Goal: Task Accomplishment & Management: Manage account settings

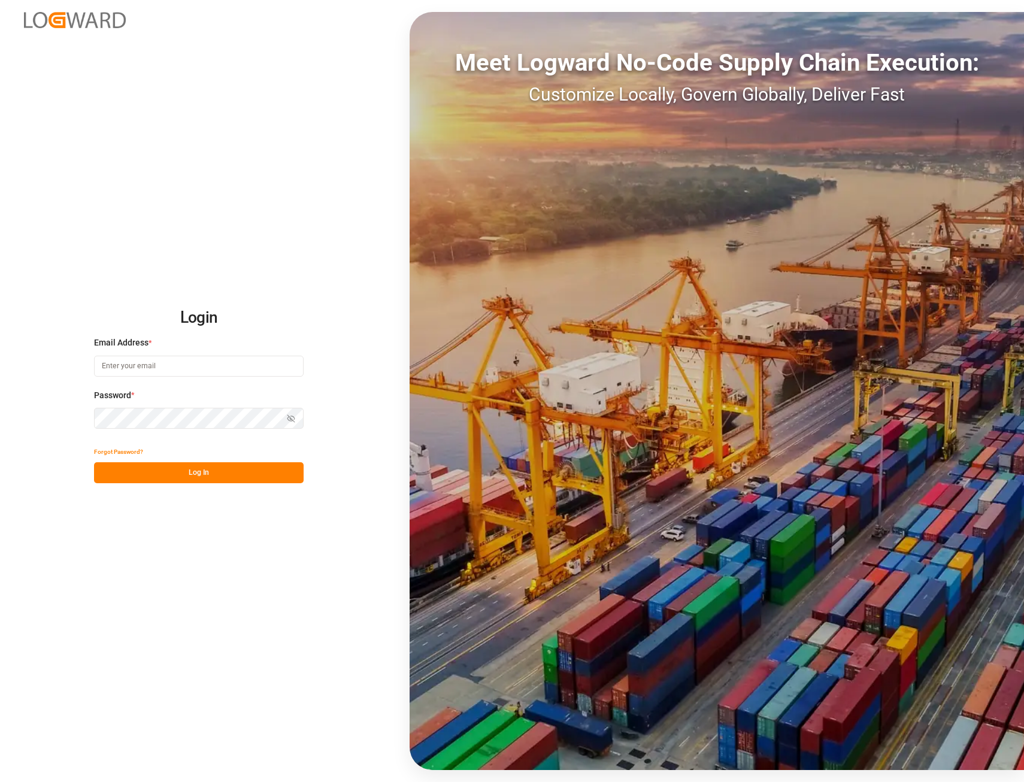
type input "[PERSON_NAME][EMAIL_ADDRESS][PERSON_NAME][DOMAIN_NAME]"
click at [151, 477] on button "Log In" at bounding box center [199, 472] width 210 height 21
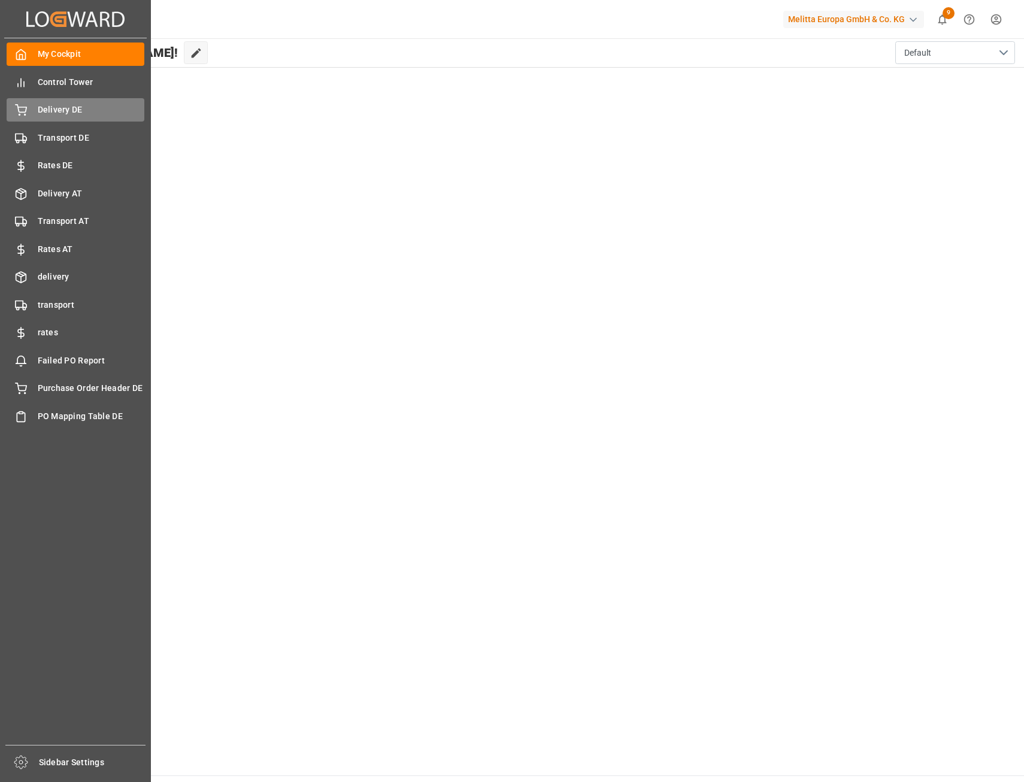
click at [74, 116] on span "Delivery DE" at bounding box center [91, 110] width 107 height 13
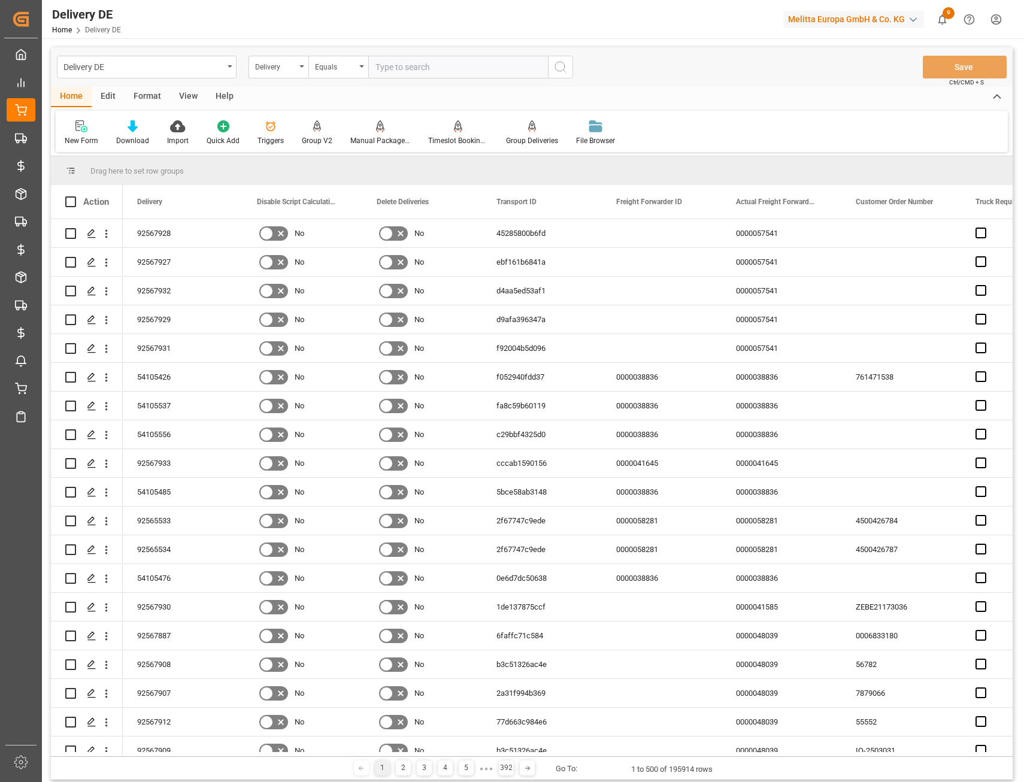
click at [328, 66] on div "Equals" at bounding box center [335, 66] width 41 height 14
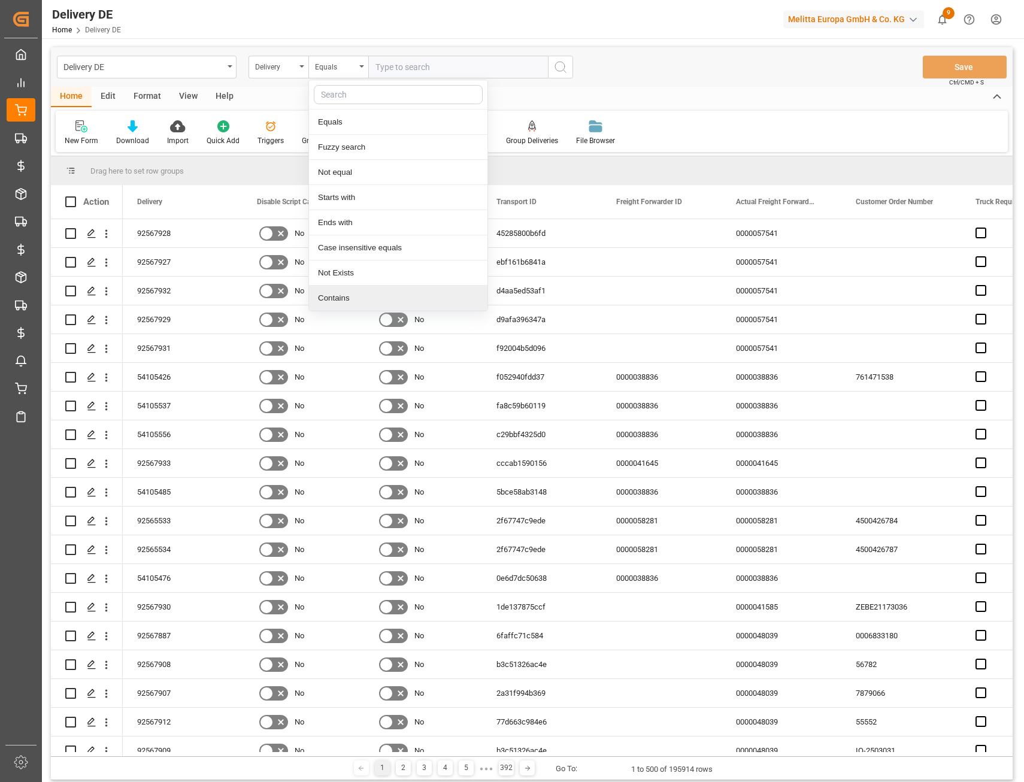
click at [341, 296] on div "Contains" at bounding box center [398, 298] width 178 height 25
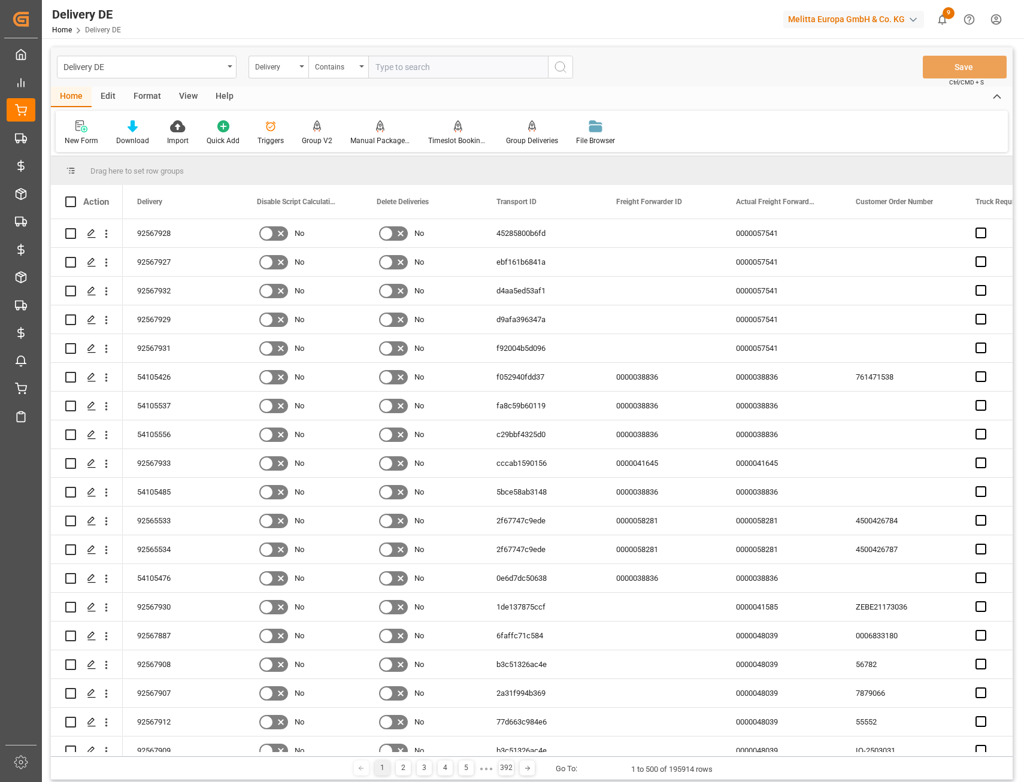
click at [399, 72] on input "text" at bounding box center [458, 67] width 180 height 23
paste input "92567932"
click at [427, 72] on input "92567932," at bounding box center [458, 67] width 180 height 23
paste input "92567929"
type input "92567932,92567929"
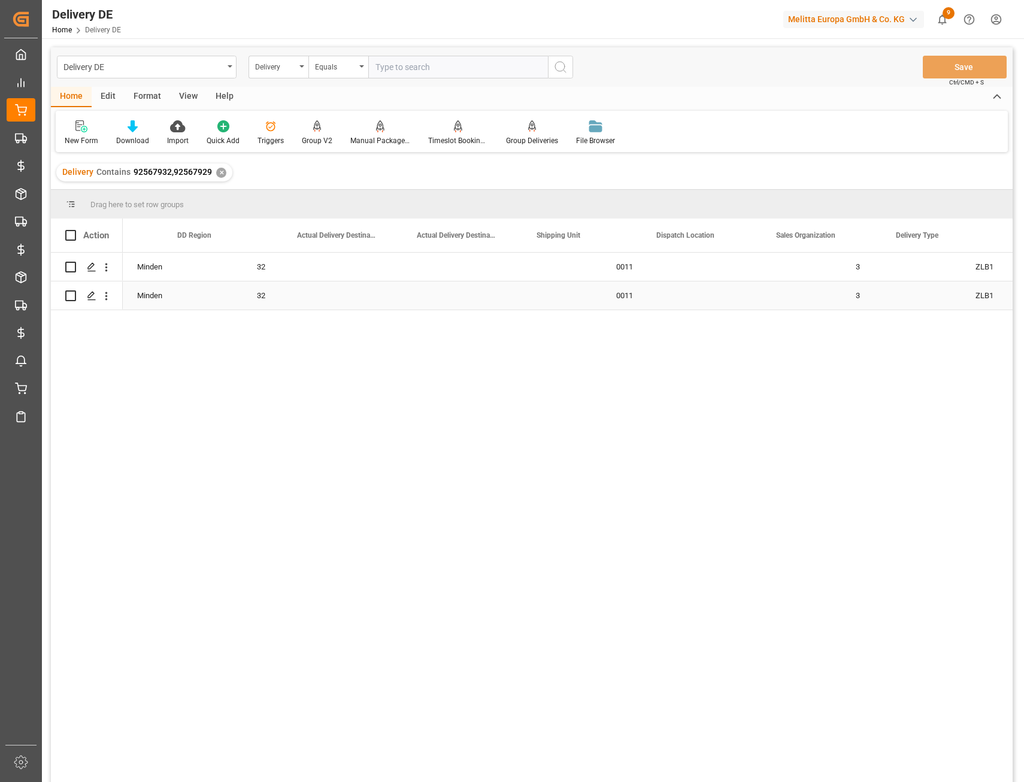
scroll to position [0, 3233]
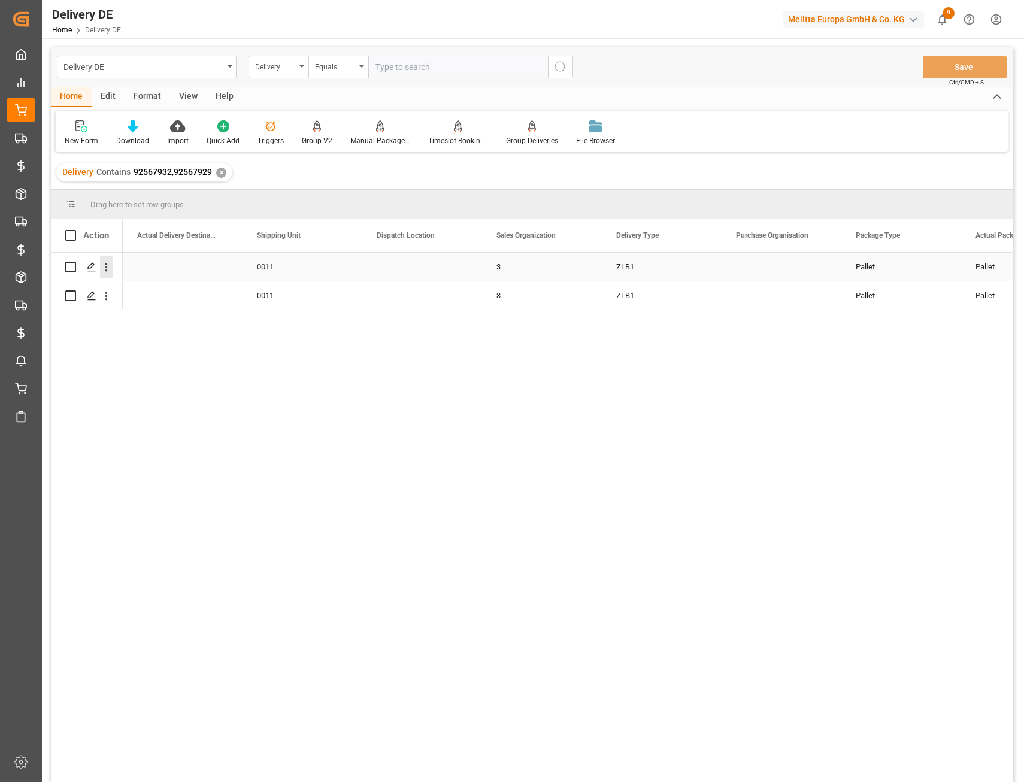
click at [104, 265] on icon "open menu" at bounding box center [106, 267] width 13 height 13
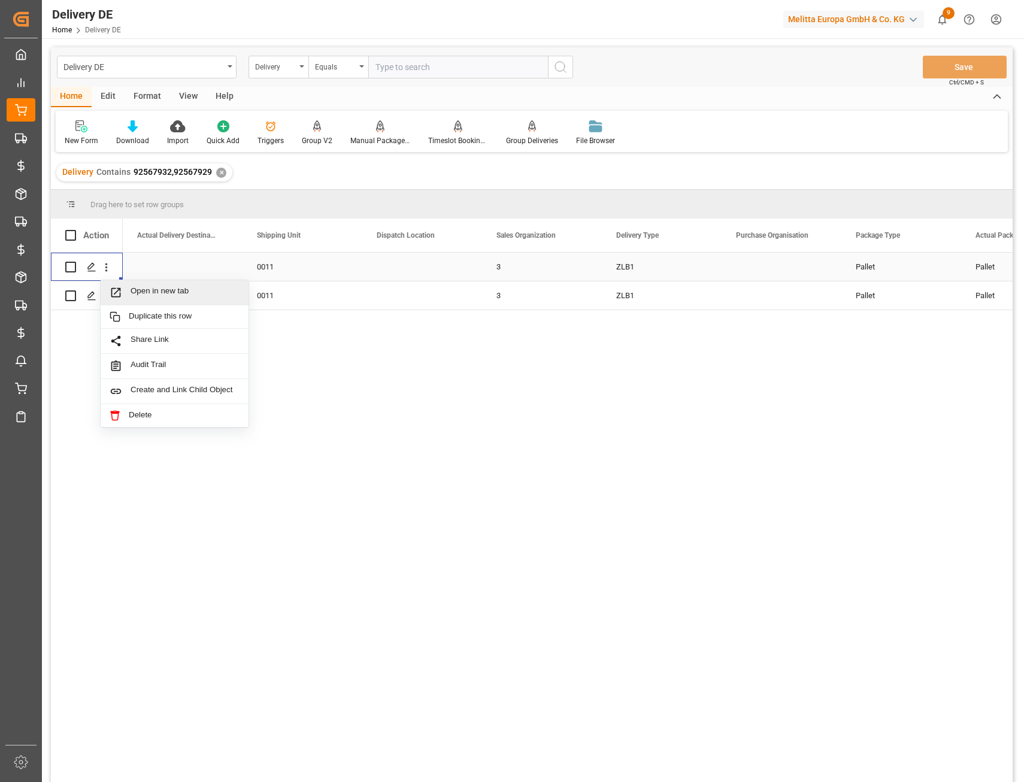
click at [141, 292] on span "Open in new tab" at bounding box center [185, 292] width 109 height 13
click at [107, 292] on icon "open menu" at bounding box center [106, 296] width 13 height 13
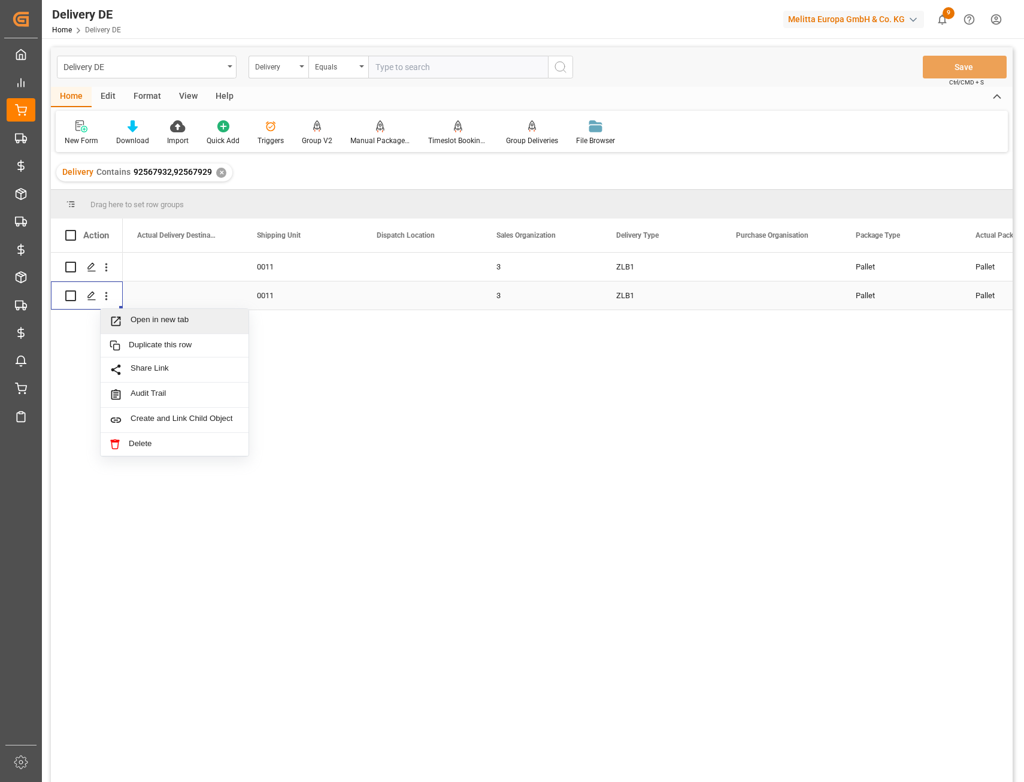
click at [139, 318] on span "Open in new tab" at bounding box center [185, 321] width 109 height 13
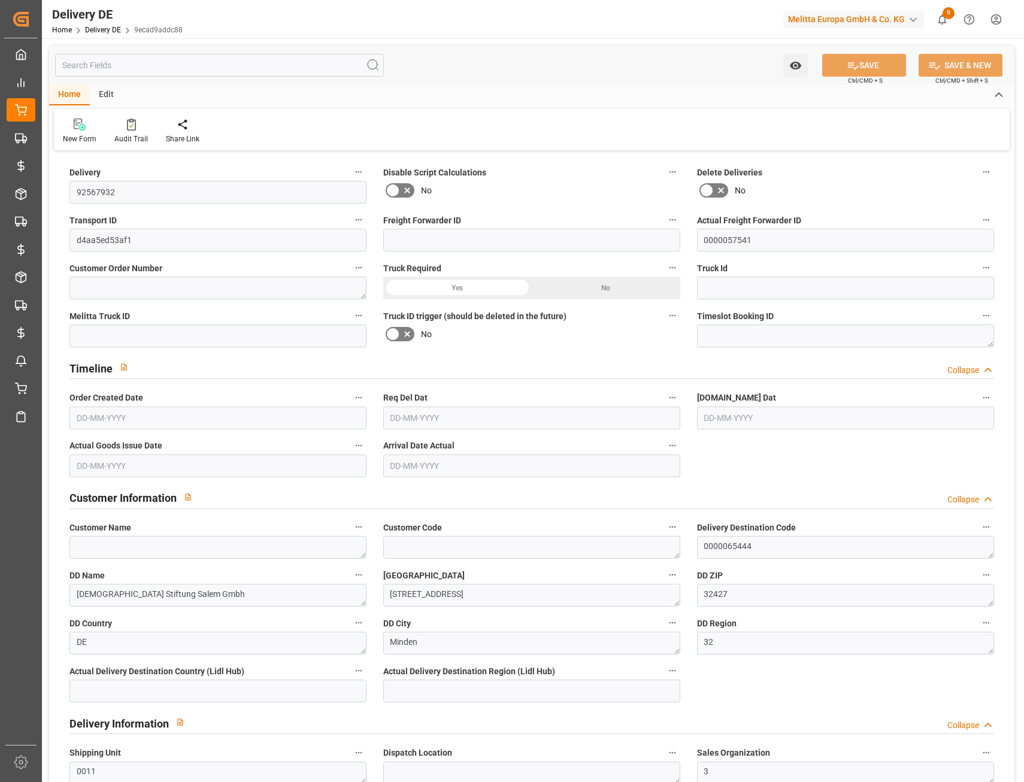
type input "0"
type input "1"
type input "6"
type input "0"
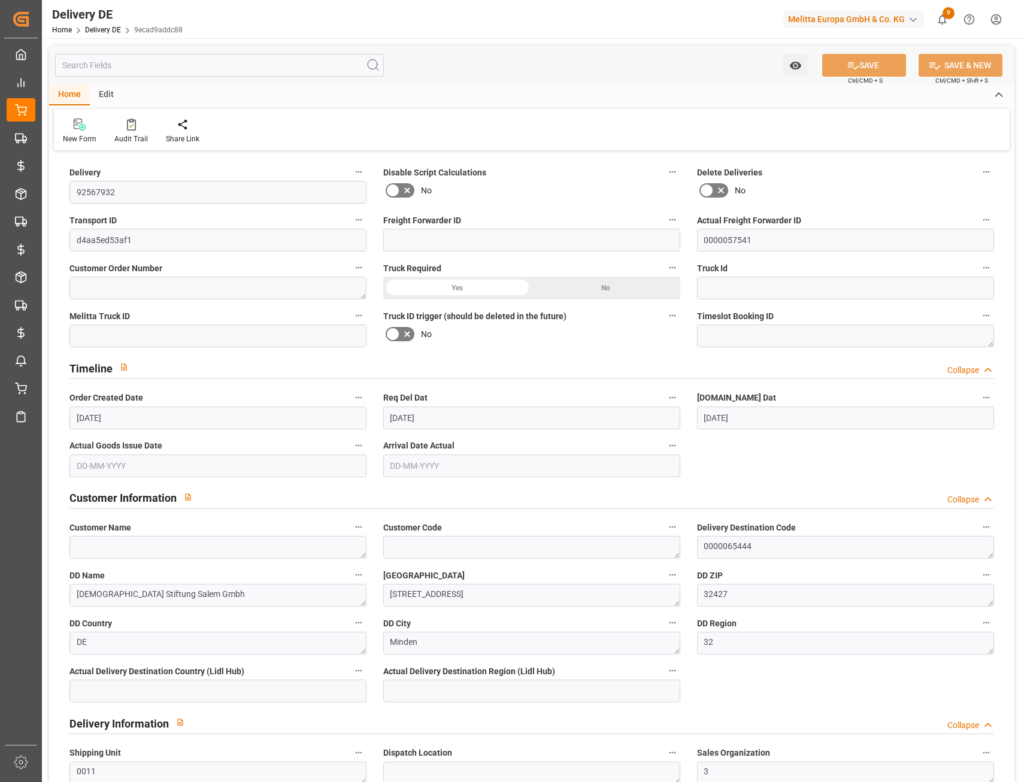
type input "[DATE]"
type input "0"
type input "1"
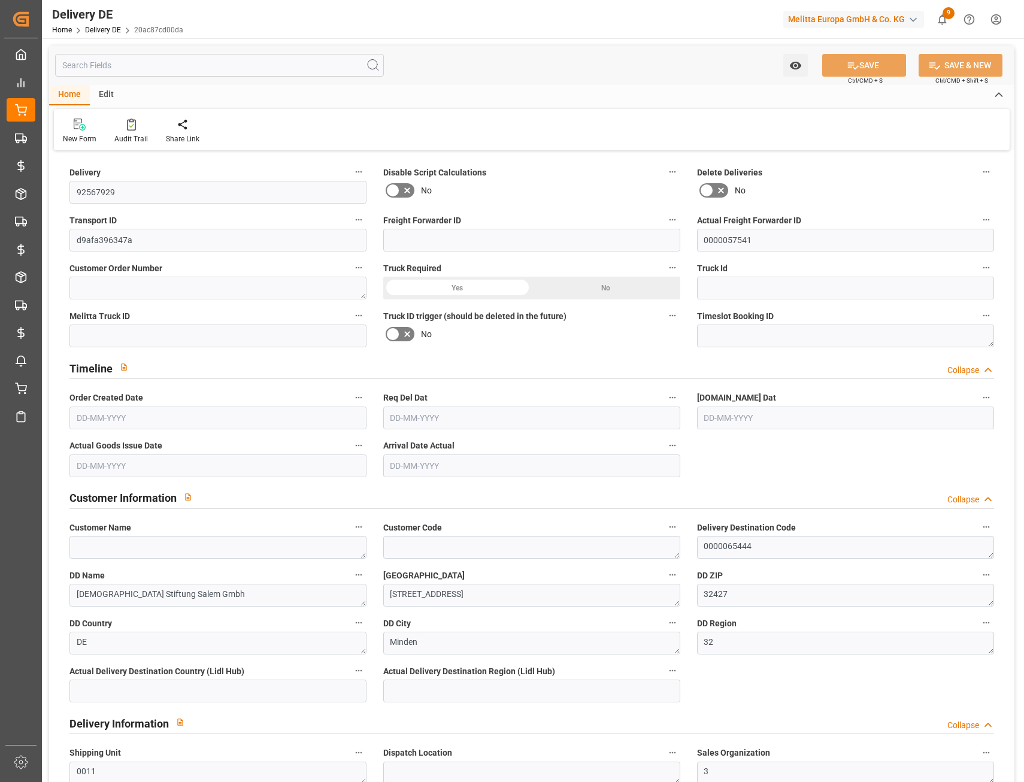
type input "0"
type input "[DATE]"
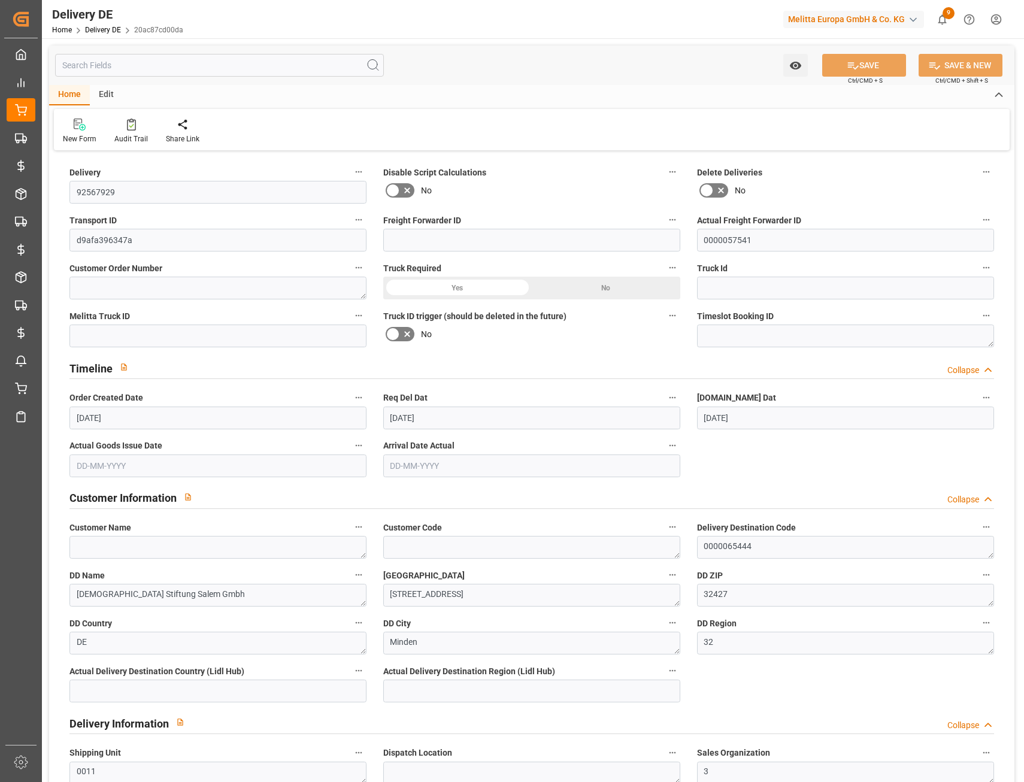
type input "[DATE]"
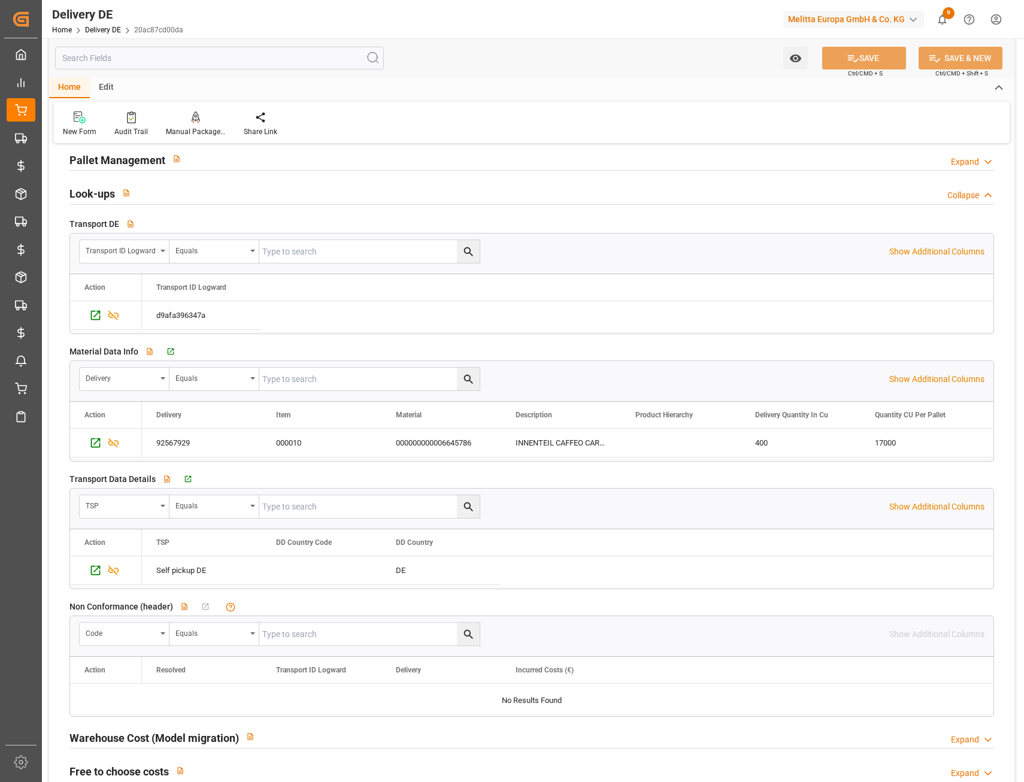
scroll to position [1976, 0]
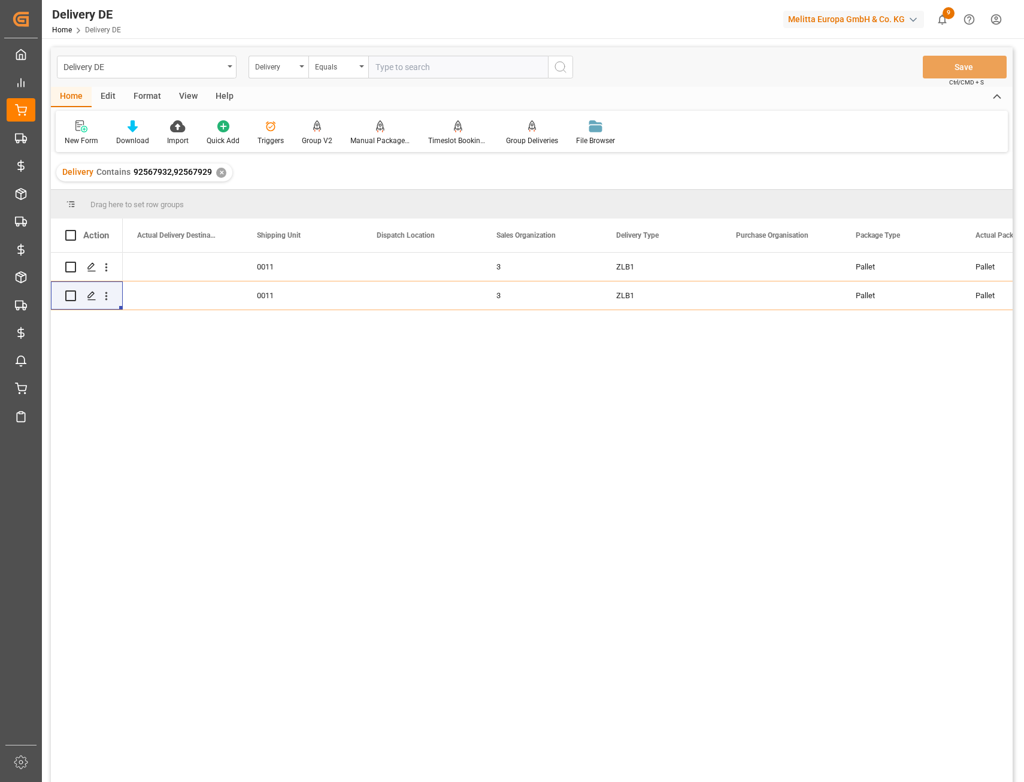
scroll to position [0, 3233]
click at [119, 62] on div "Delivery DE" at bounding box center [143, 66] width 160 height 15
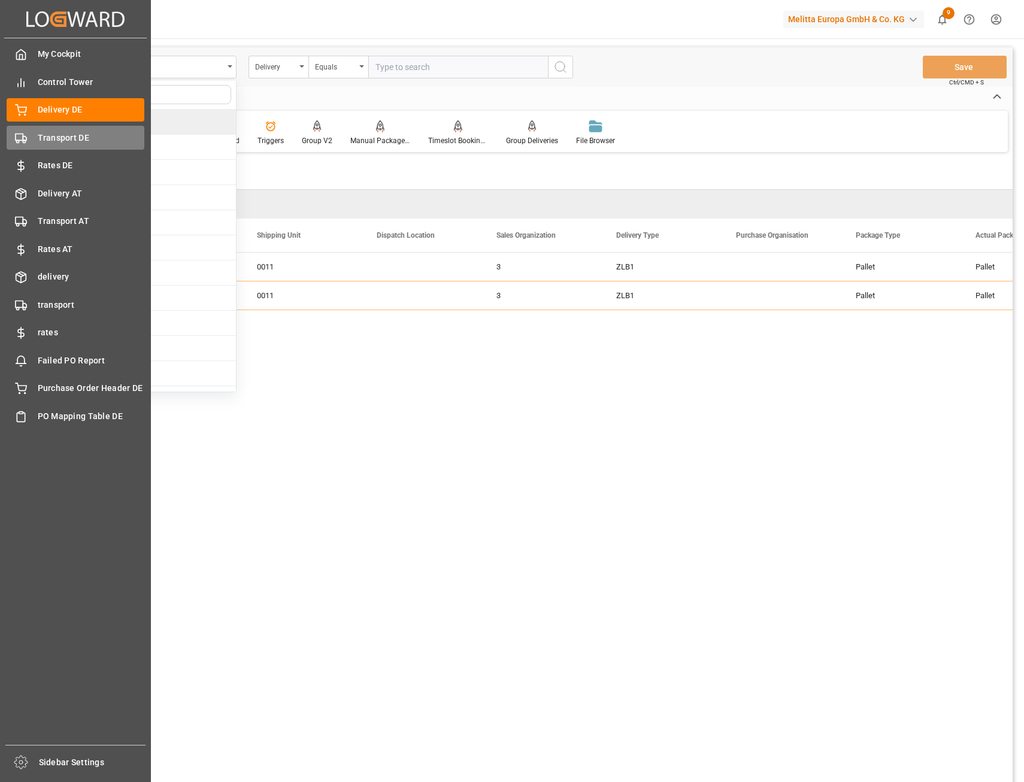
drag, startPoint x: 41, startPoint y: 136, endPoint x: 53, endPoint y: 132, distance: 12.5
click at [41, 136] on span "Transport DE" at bounding box center [91, 138] width 107 height 13
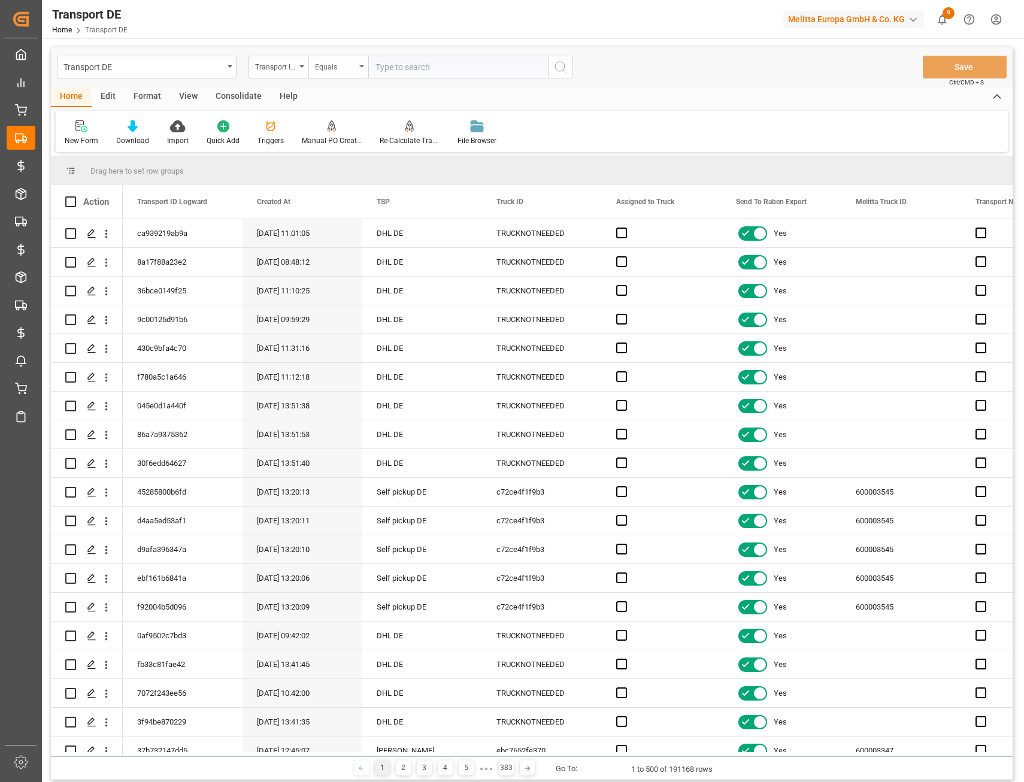
click at [326, 64] on div "Equals" at bounding box center [335, 66] width 41 height 14
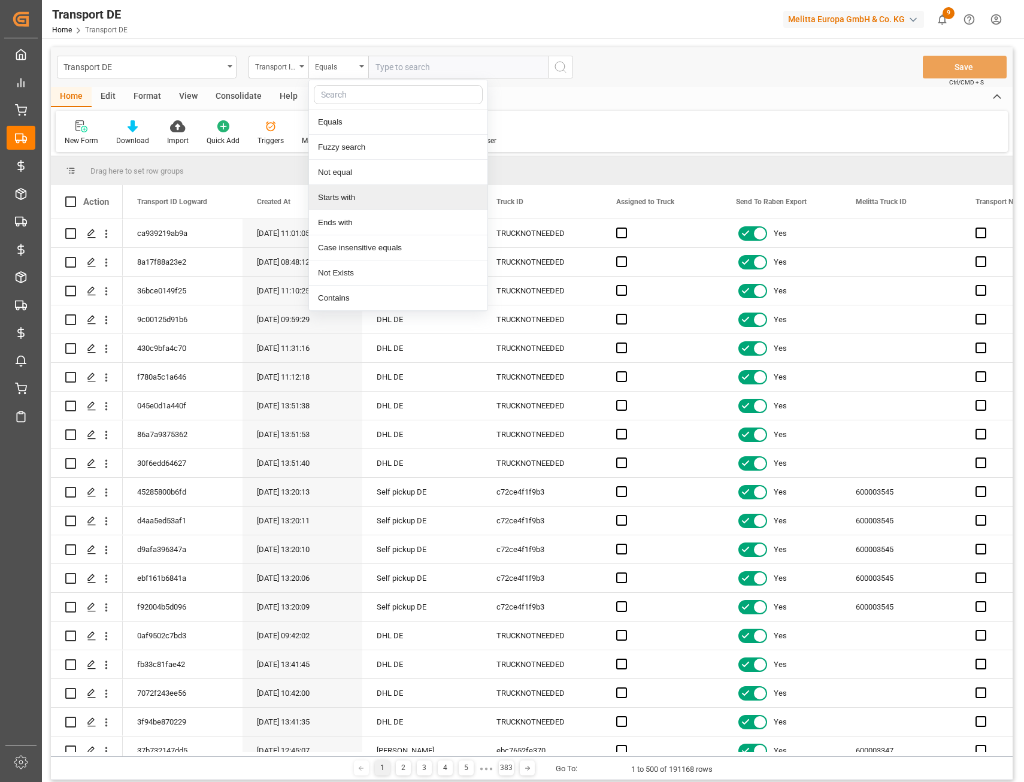
click at [362, 197] on div "Starts with" at bounding box center [398, 197] width 178 height 25
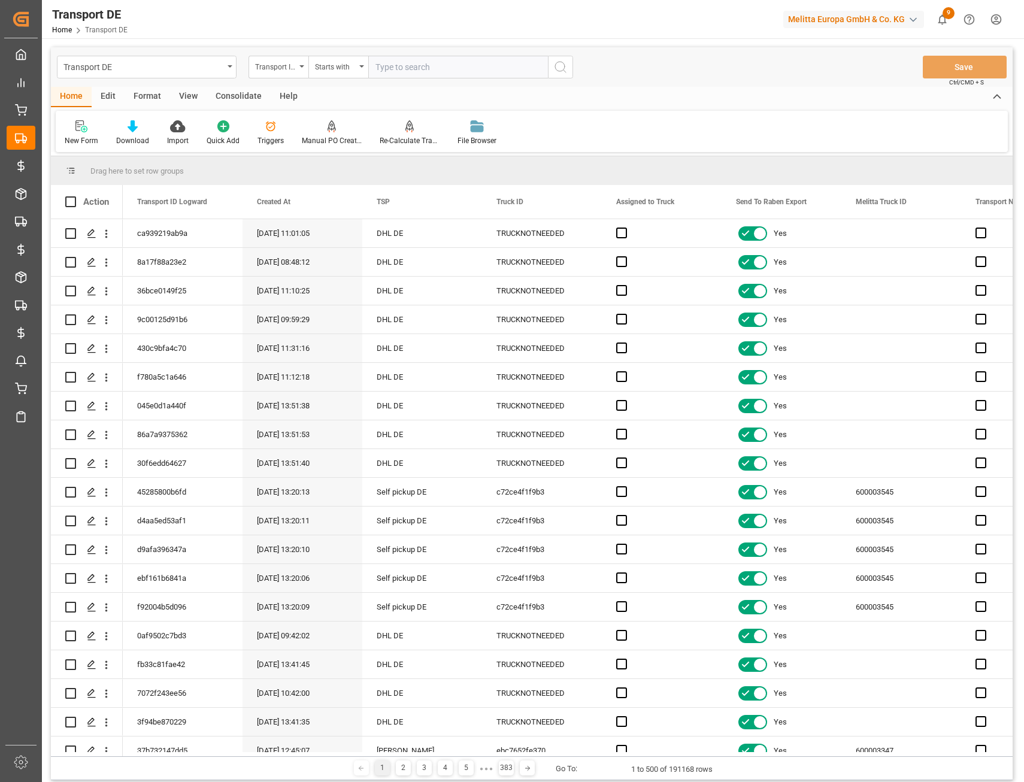
click at [399, 68] on input "text" at bounding box center [458, 67] width 180 height 23
type input "de838ce"
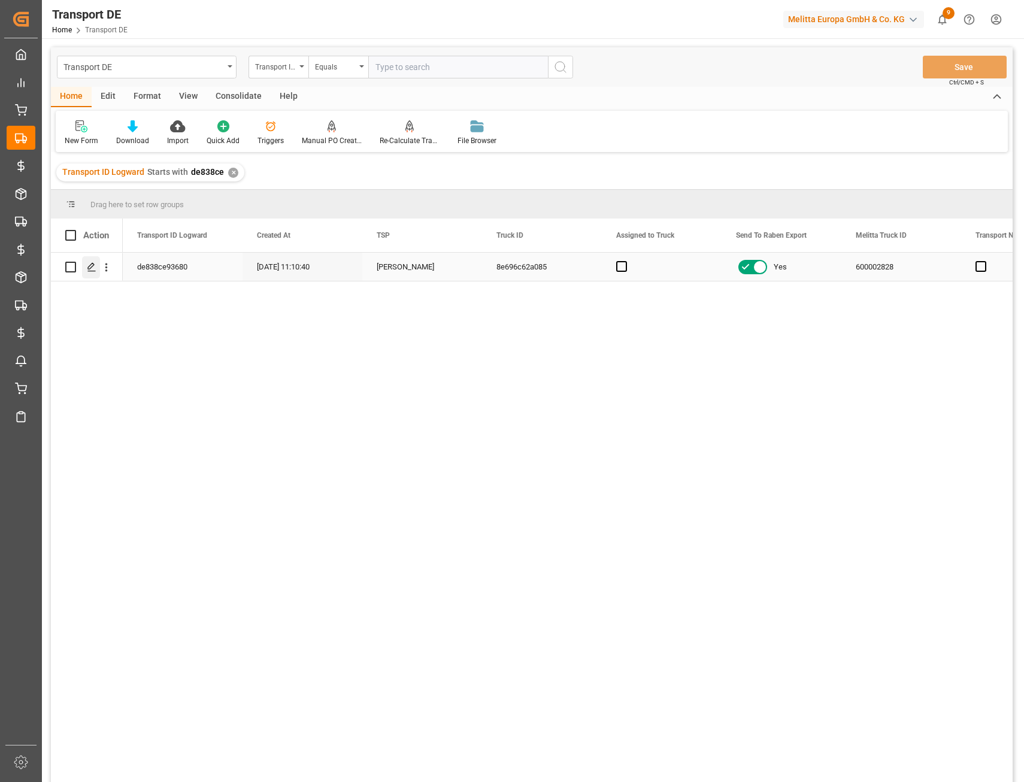
click at [84, 266] on div "Press SPACE to select this row." at bounding box center [91, 267] width 18 height 22
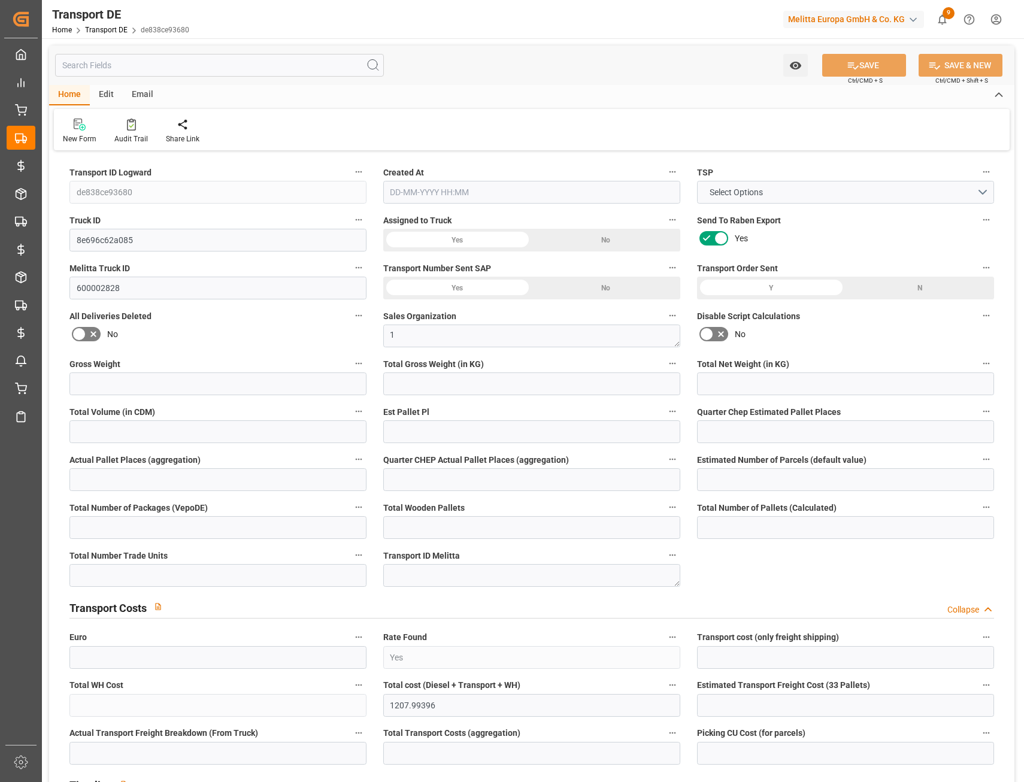
type input "6652.755"
type input "5550.674"
type input "4851.967"
type input "36128.727"
type input "28"
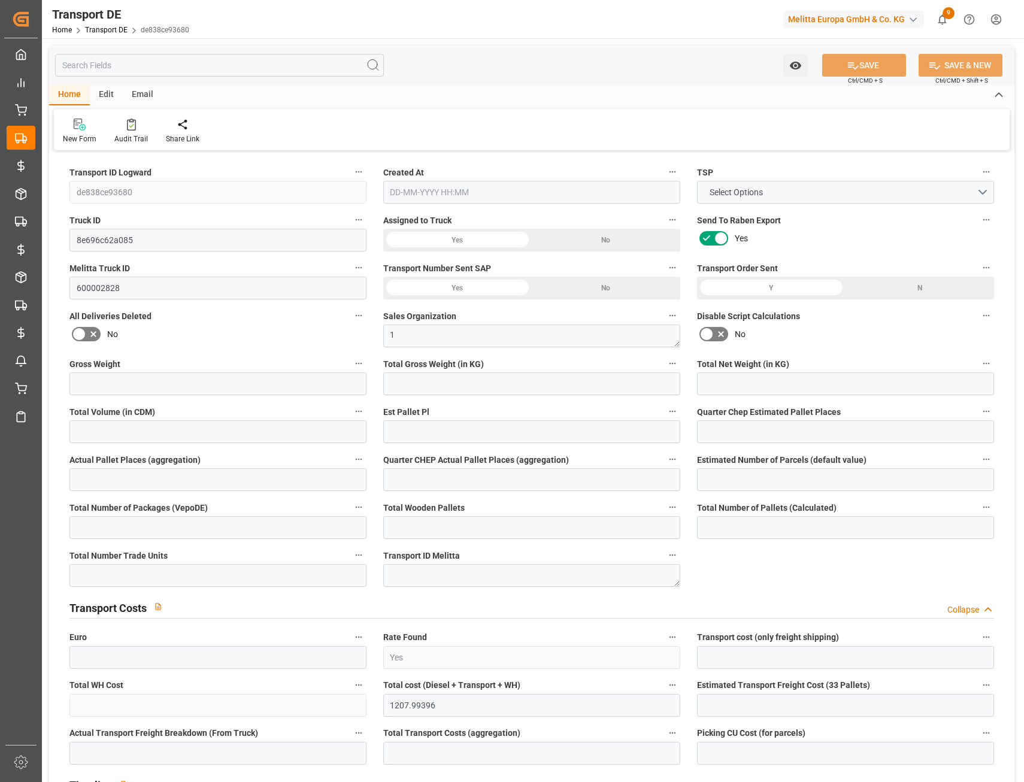
type input "0"
type input "30"
type input "0"
type input "1"
type input "38"
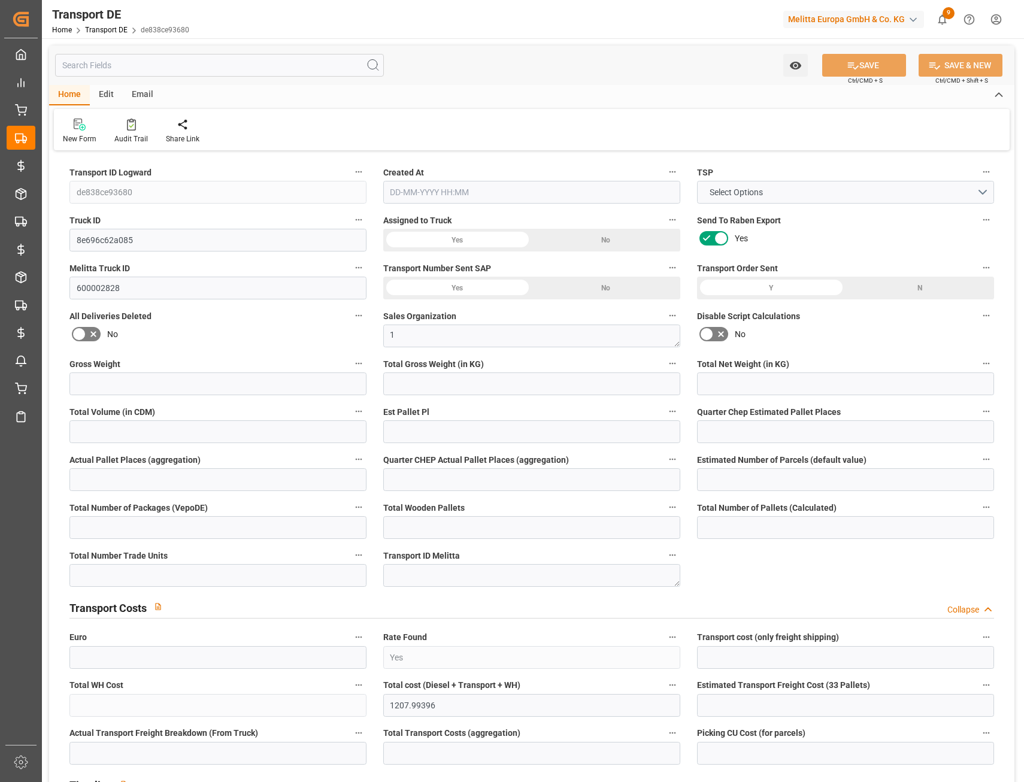
type input "39"
type input "15"
type input "2383"
type input "0"
type input "835.4"
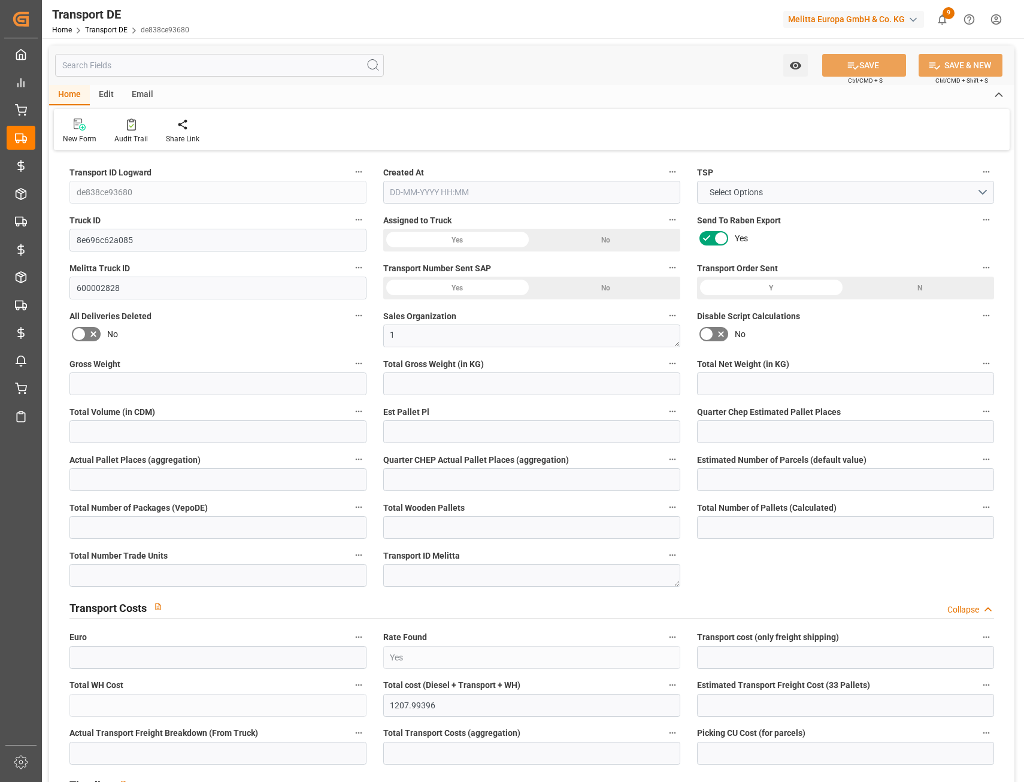
type input "387.297"
type input "835.4"
type input "820.697"
type input "59"
type input "38"
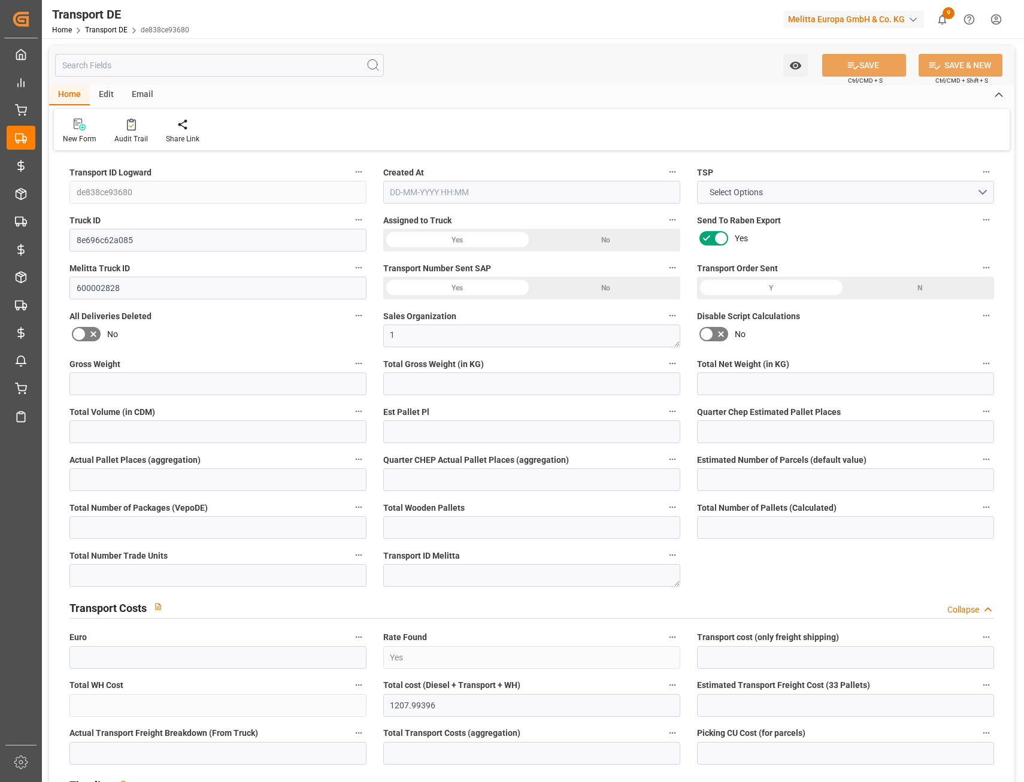
type input "0"
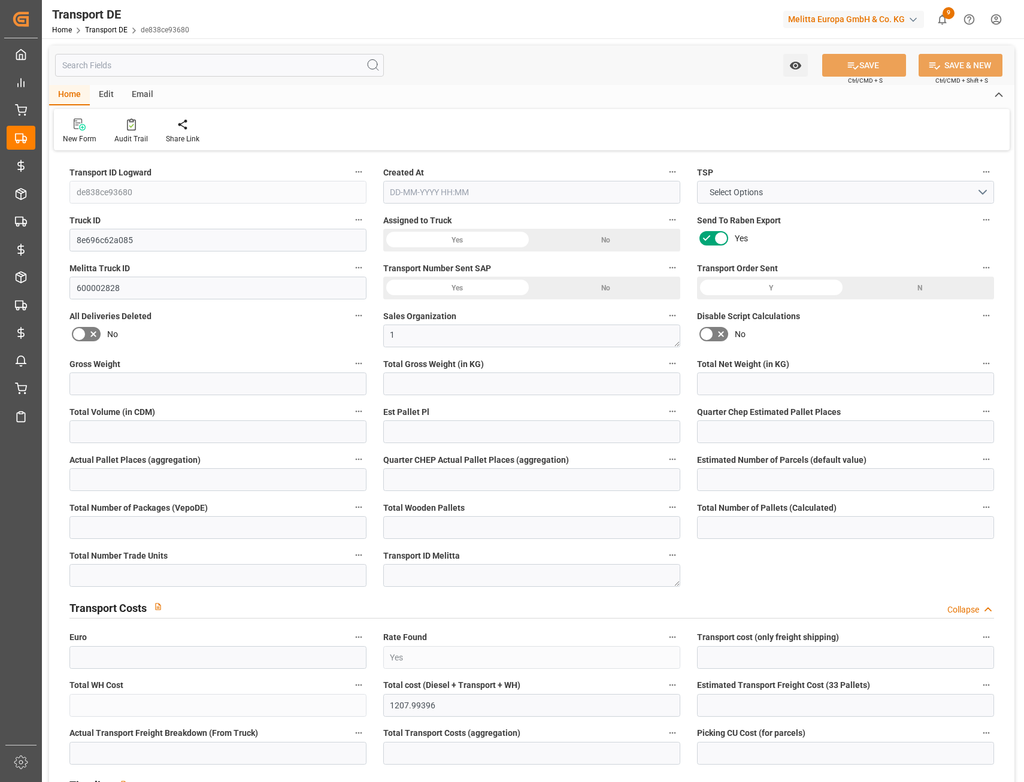
type input "0"
type input "-14.703"
type input "755"
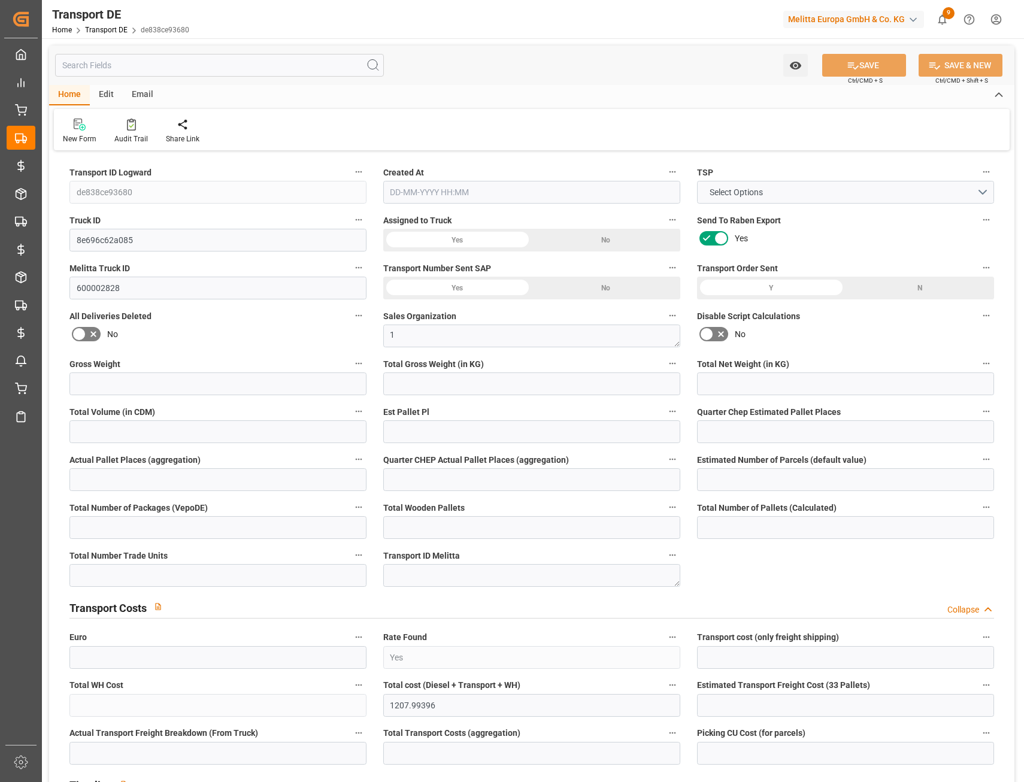
type input "0"
type input "5550.674"
type input "21"
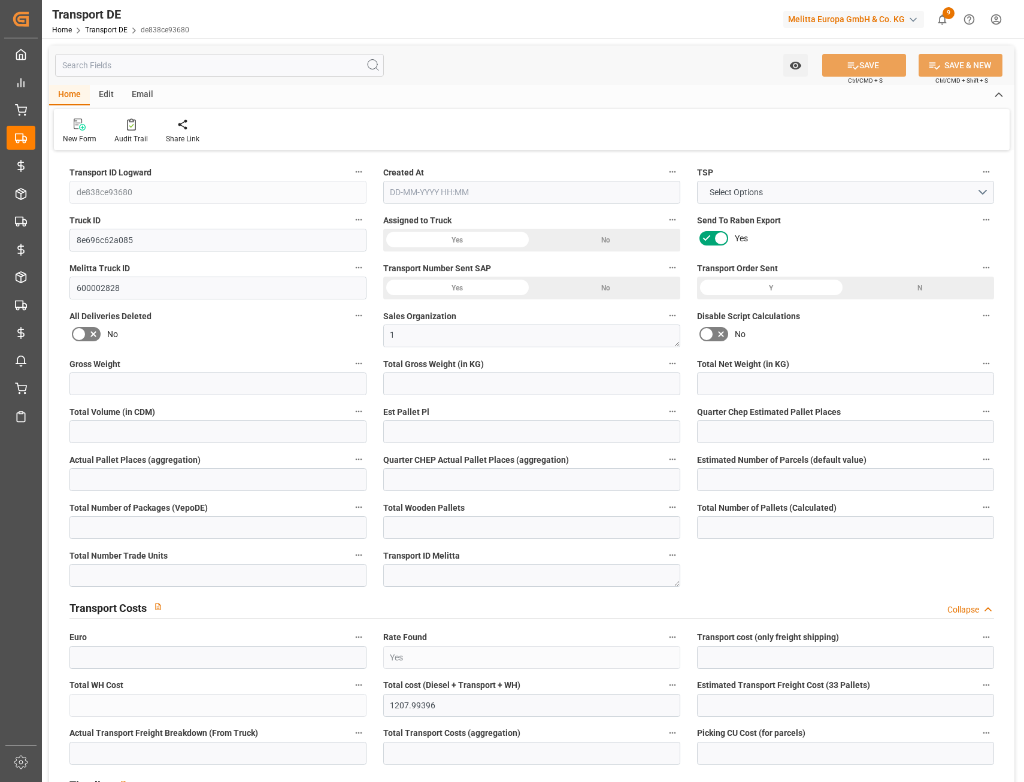
type input "100"
type input "0"
type input "18"
type input "16"
type input "0"
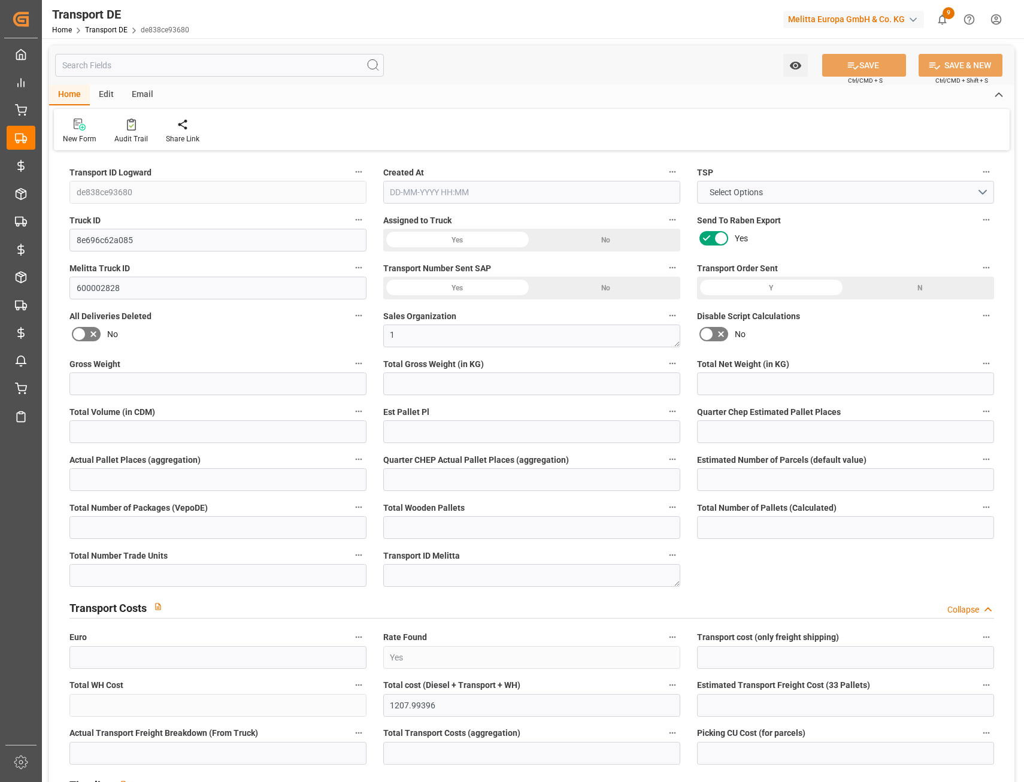
type input "0"
type input "3"
type input "5"
type input "0"
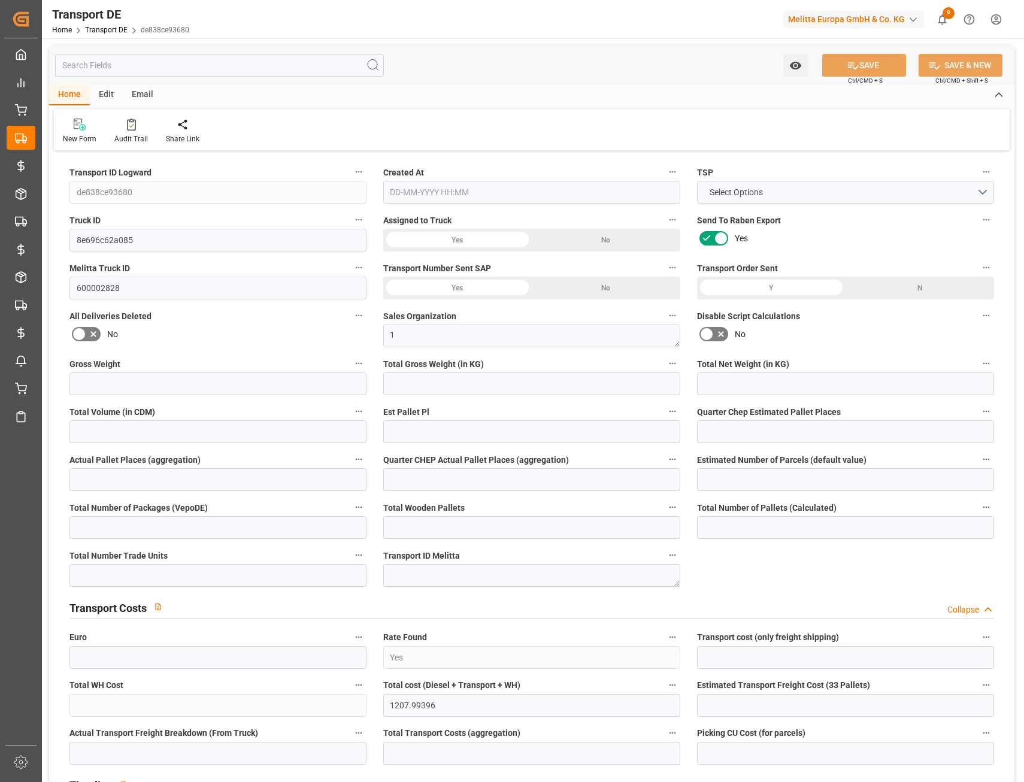
type input "4361"
type input "1962.994"
type input "1575.697"
type input "22-09-2025 11:10"
type input "23-09-2025"
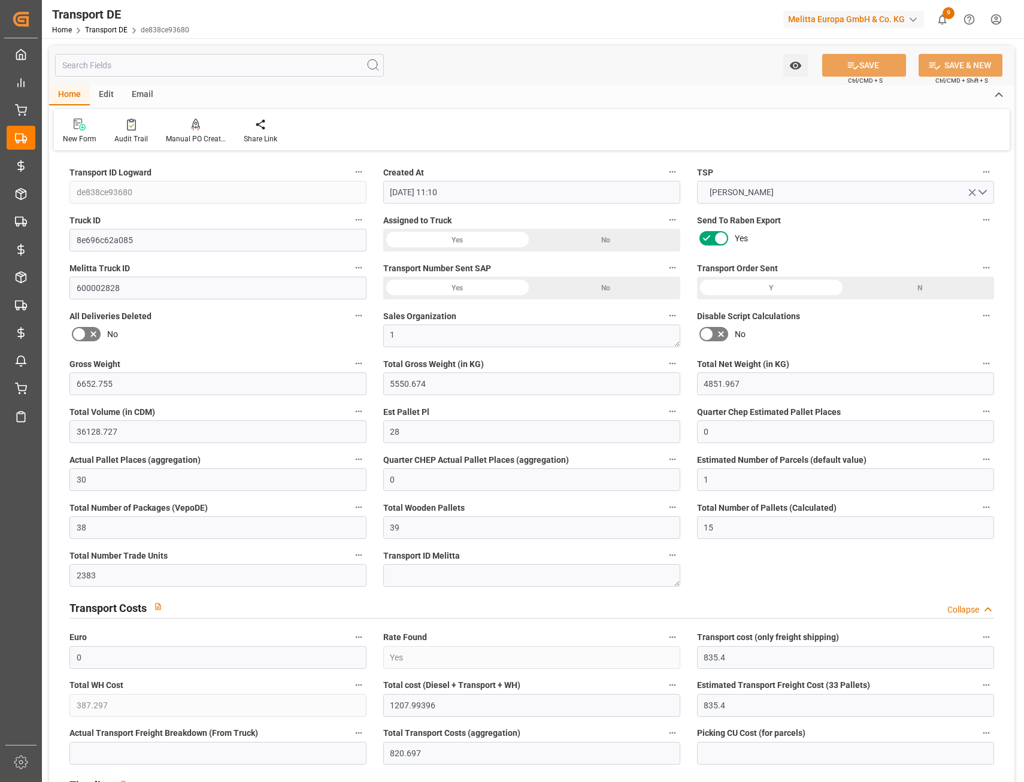
type input "26-09-2025"
type input "02-10-2025"
click at [135, 63] on input "text" at bounding box center [219, 65] width 329 height 23
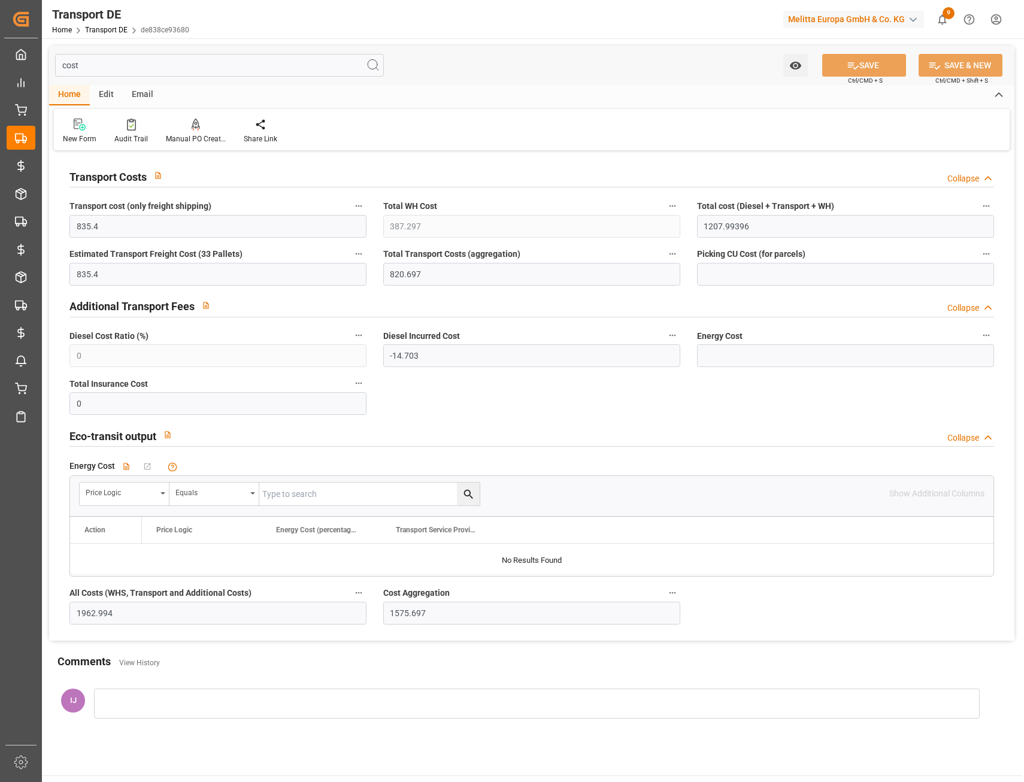
type input "cost"
drag, startPoint x: 95, startPoint y: 69, endPoint x: 39, endPoint y: 64, distance: 55.9
click at [40, 64] on div "Created by potrace 1.15, written by Peter Selinger 2001-2017 Created by potrace…" at bounding box center [512, 391] width 1024 height 782
click at [35, 64] on div "My Cockpit My Cockpit" at bounding box center [21, 54] width 29 height 23
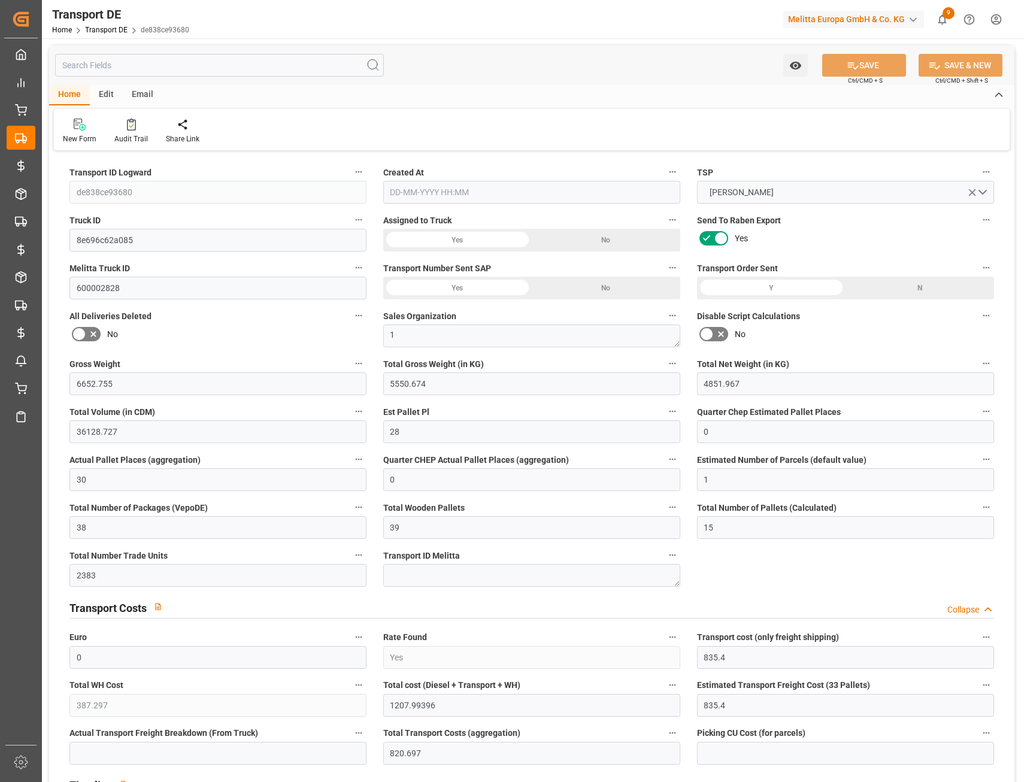
type input "6652.755"
type input "5550.674"
type input "4851.967"
type input "36128.727"
type input "28"
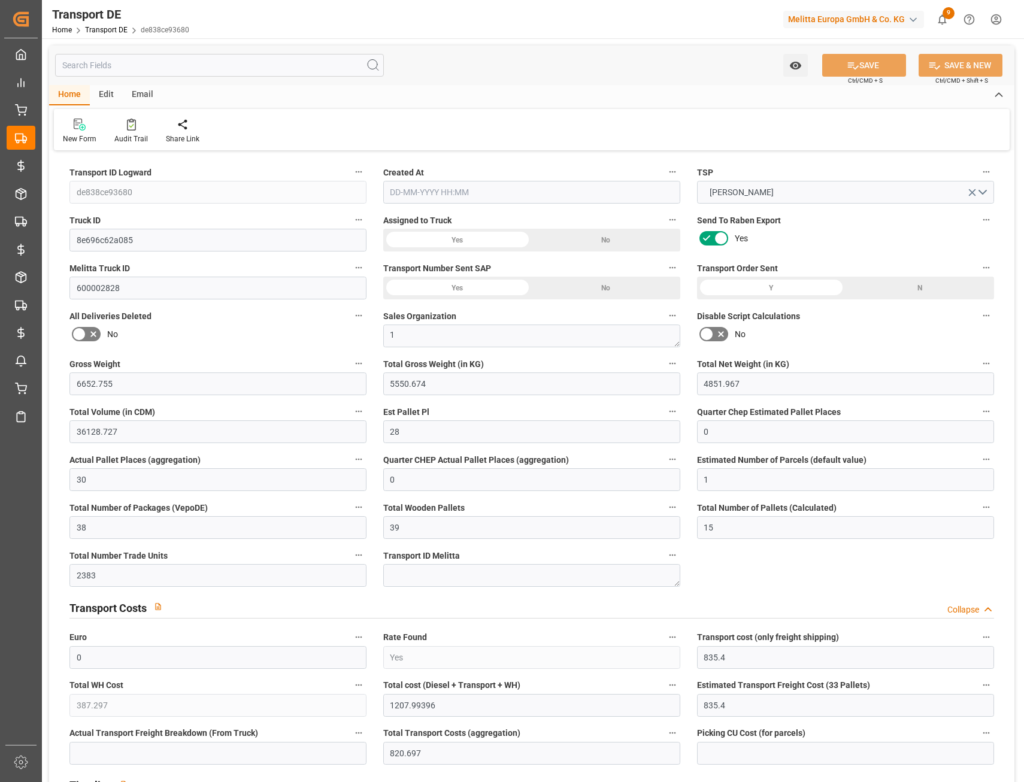
type input "0"
type input "30"
type input "0"
type input "1"
type input "38"
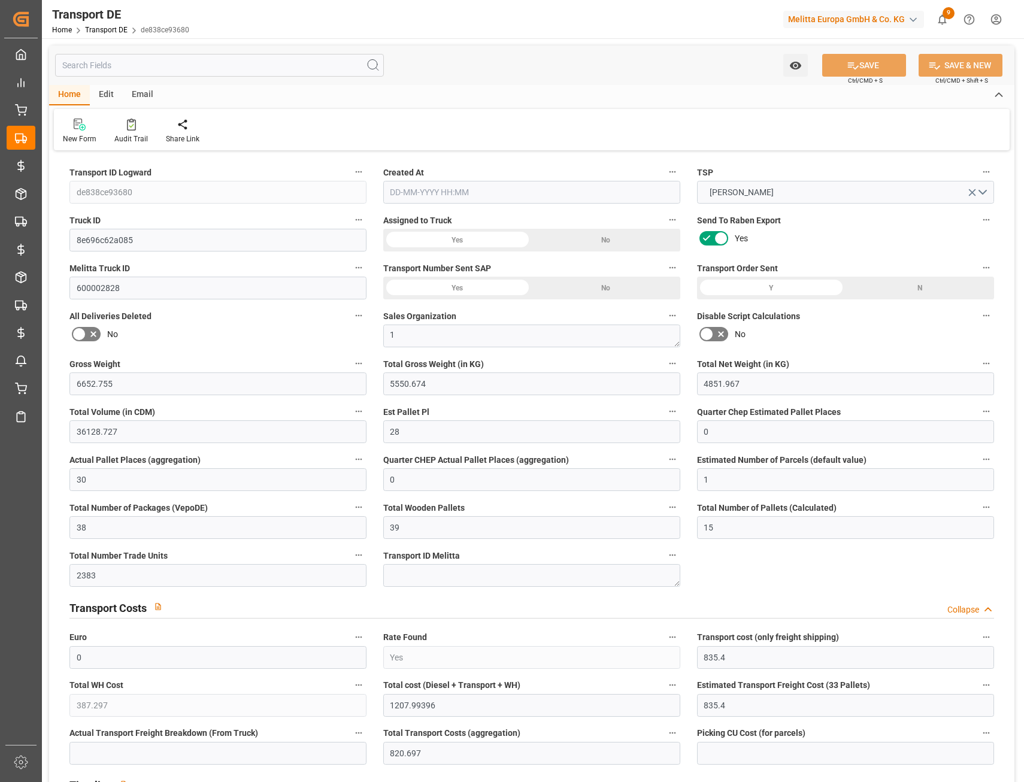
type input "39"
type input "15"
type input "2383"
type input "0"
type input "835.4"
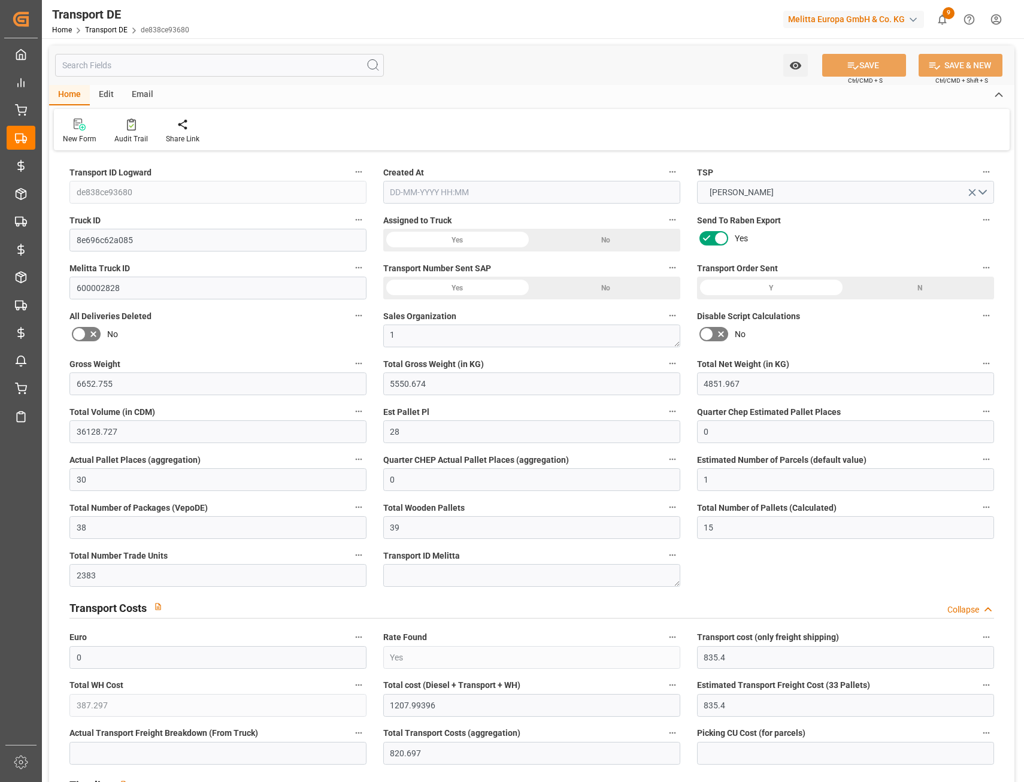
type input "387.297"
type input "835.4"
type input "820.697"
type input "59"
type input "38"
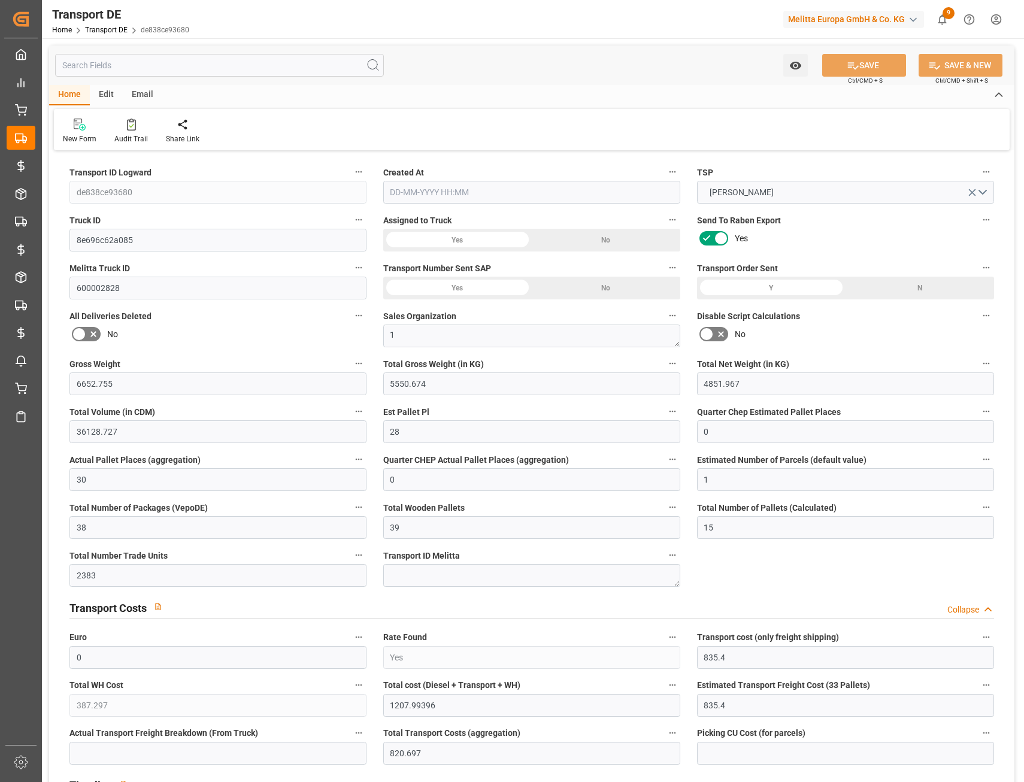
type input "0"
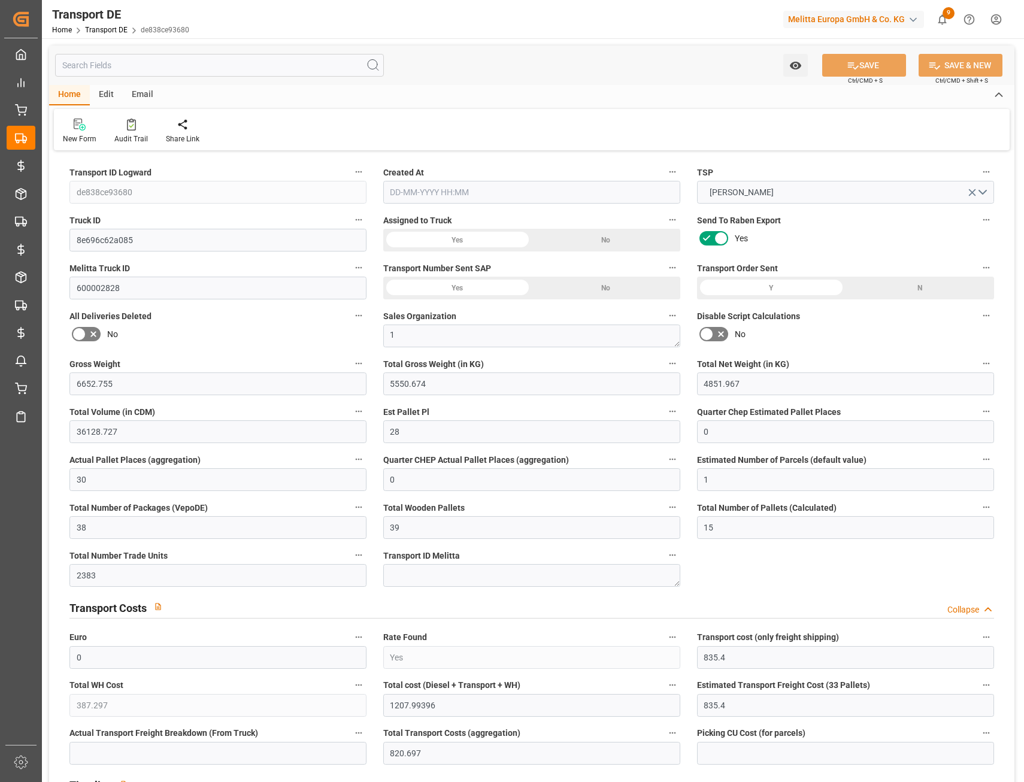
type input "0"
type input "-14.703"
type input "755"
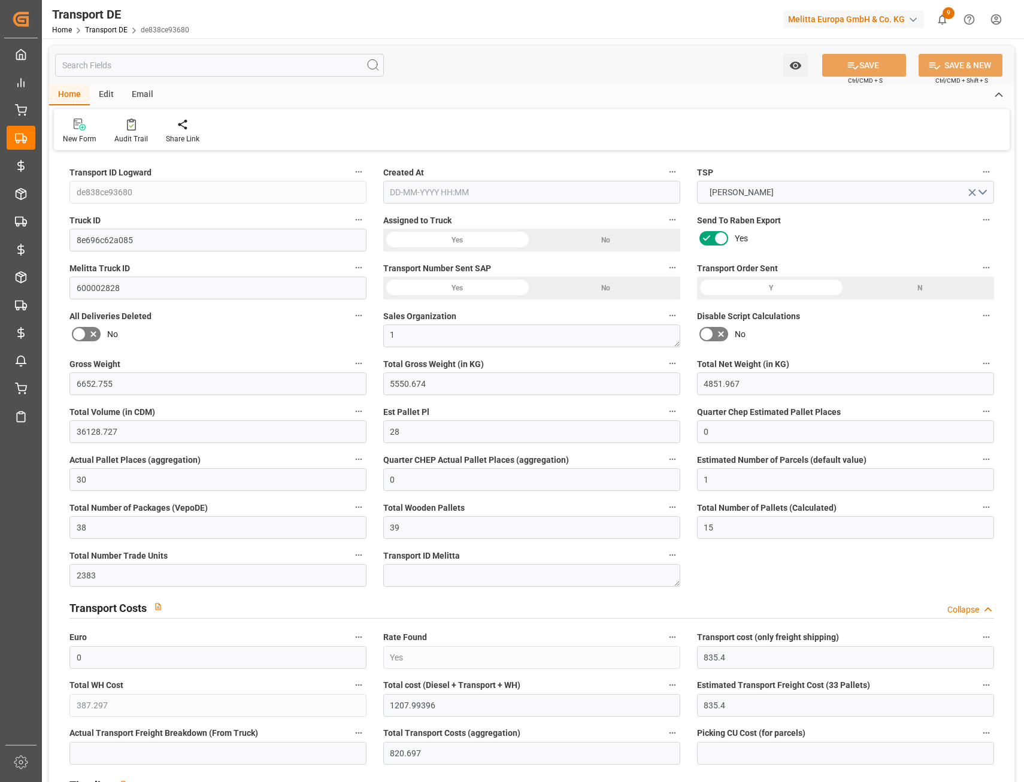
type input "0"
type input "5550.674"
type input "21"
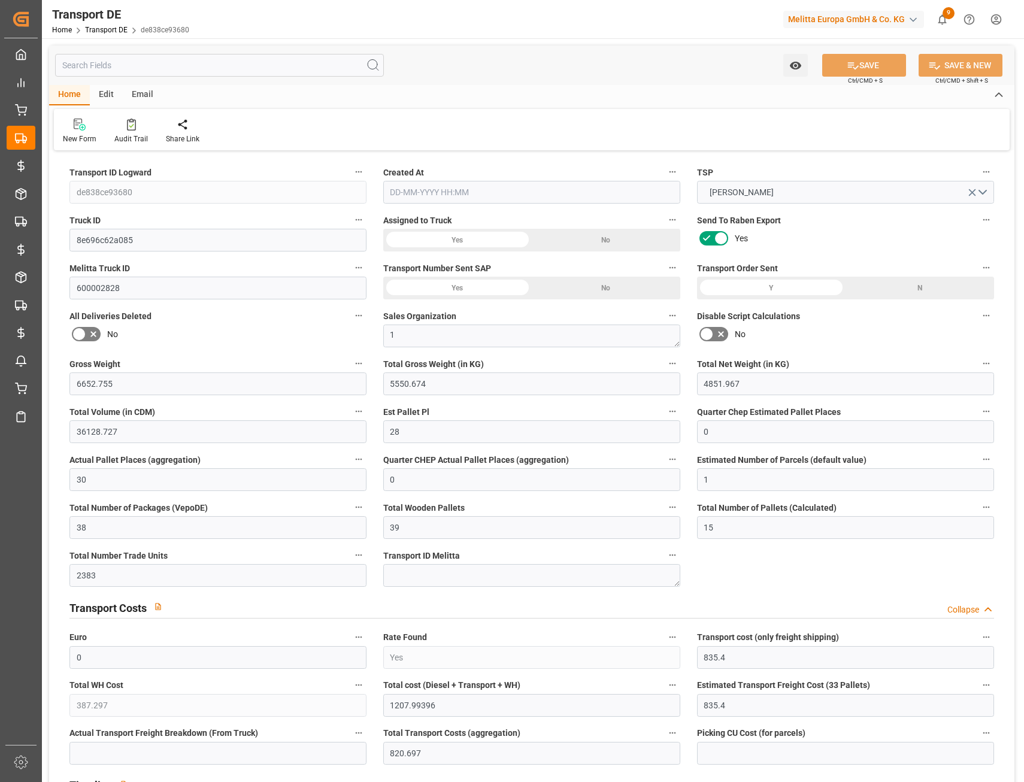
type input "100"
type input "0"
type input "18"
type input "16"
type input "0"
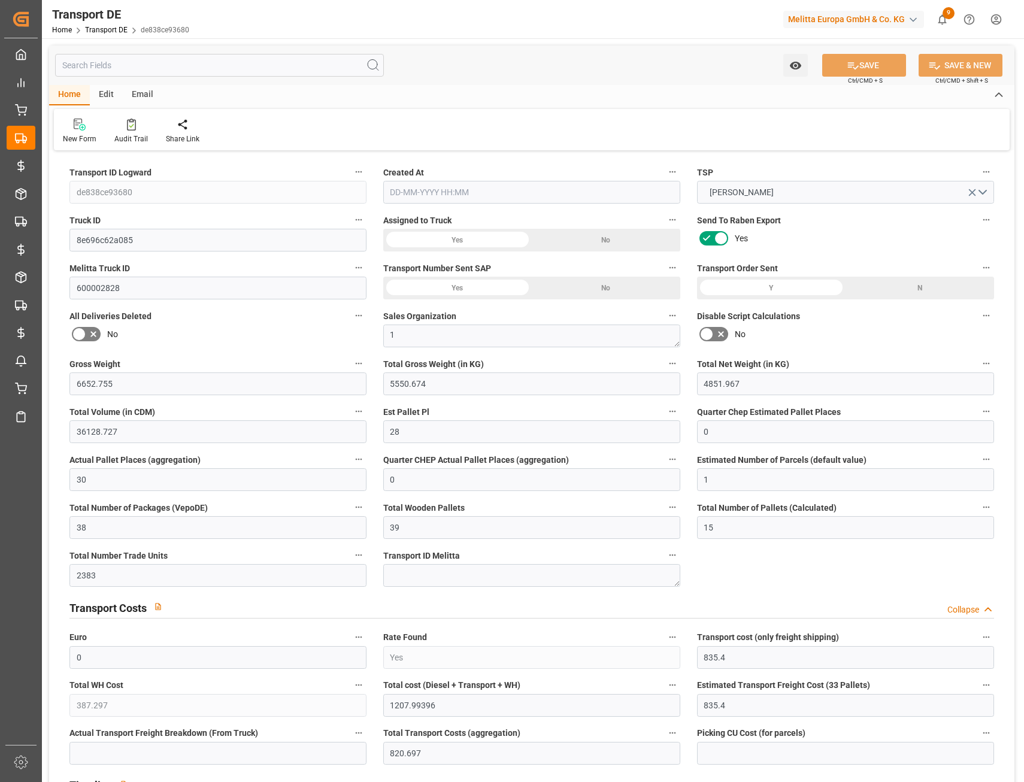
type input "0"
type input "3"
type input "5"
type input "0"
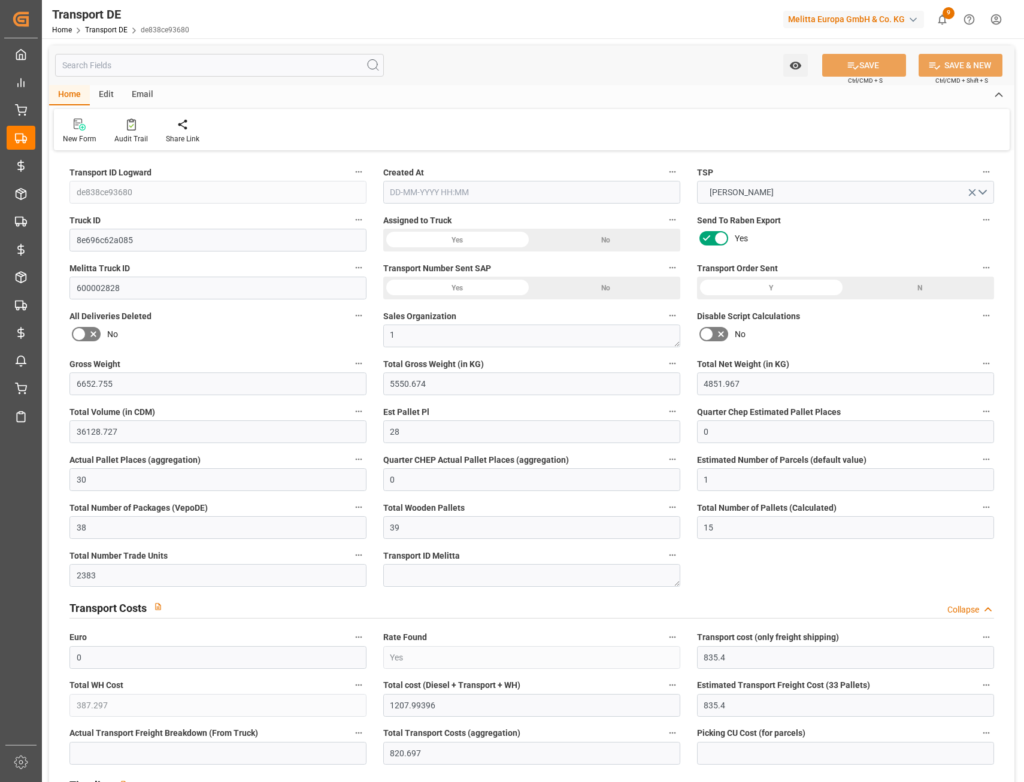
type input "4361"
type input "1962.994"
type input "1575.697"
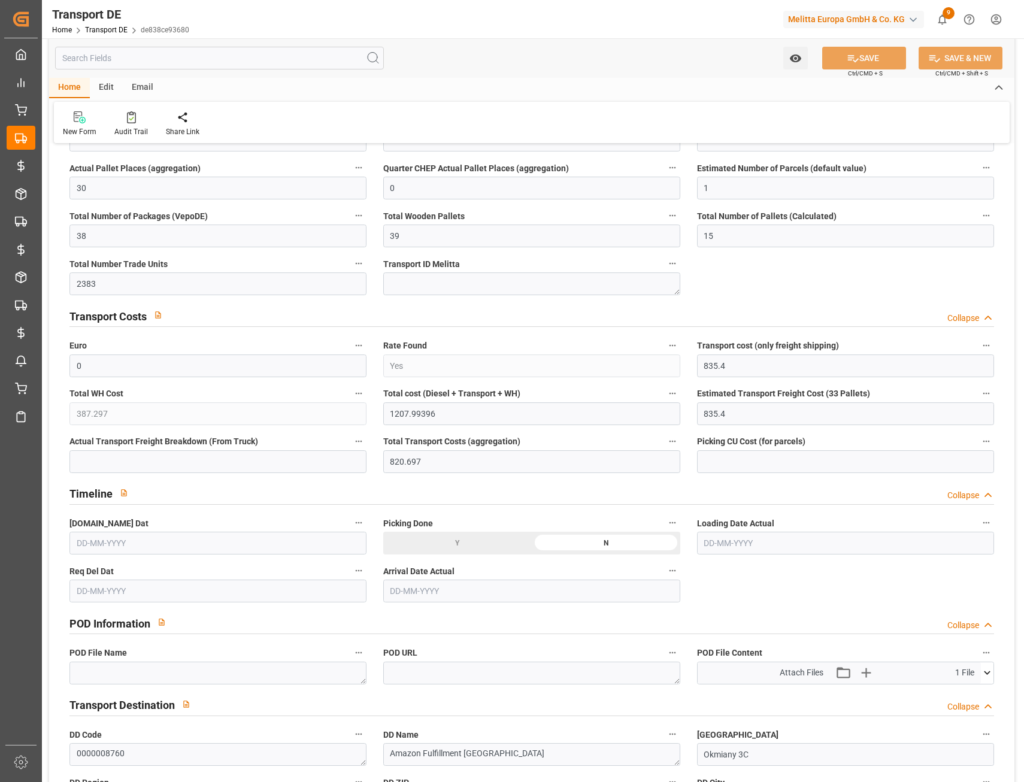
type input "22-09-2025 11:10"
type input "23-09-2025"
type input "26-09-2025"
type input "02-10-2025"
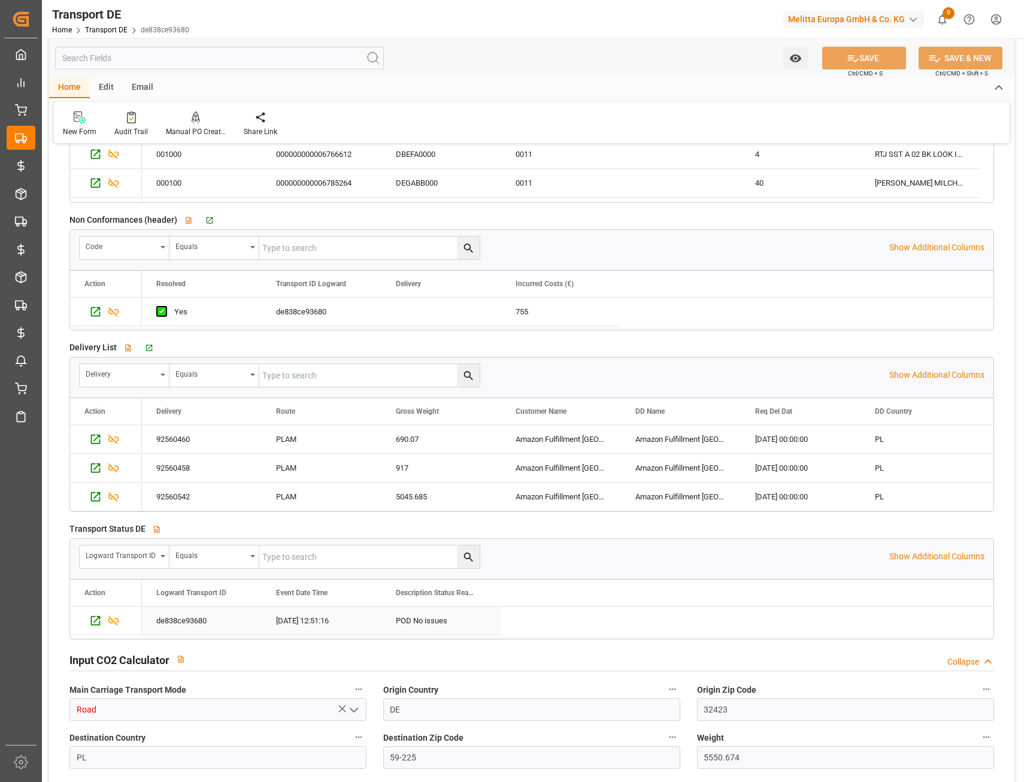
scroll to position [2324, 0]
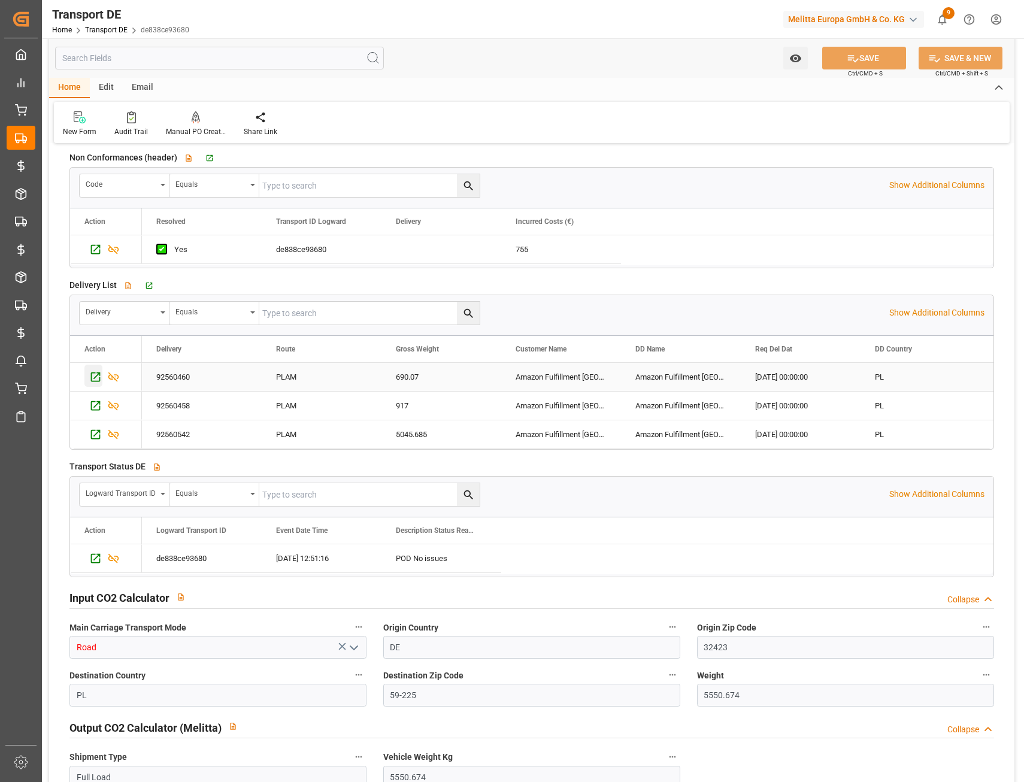
click at [93, 383] on icon "Press SPACE to select this row." at bounding box center [95, 377] width 13 height 13
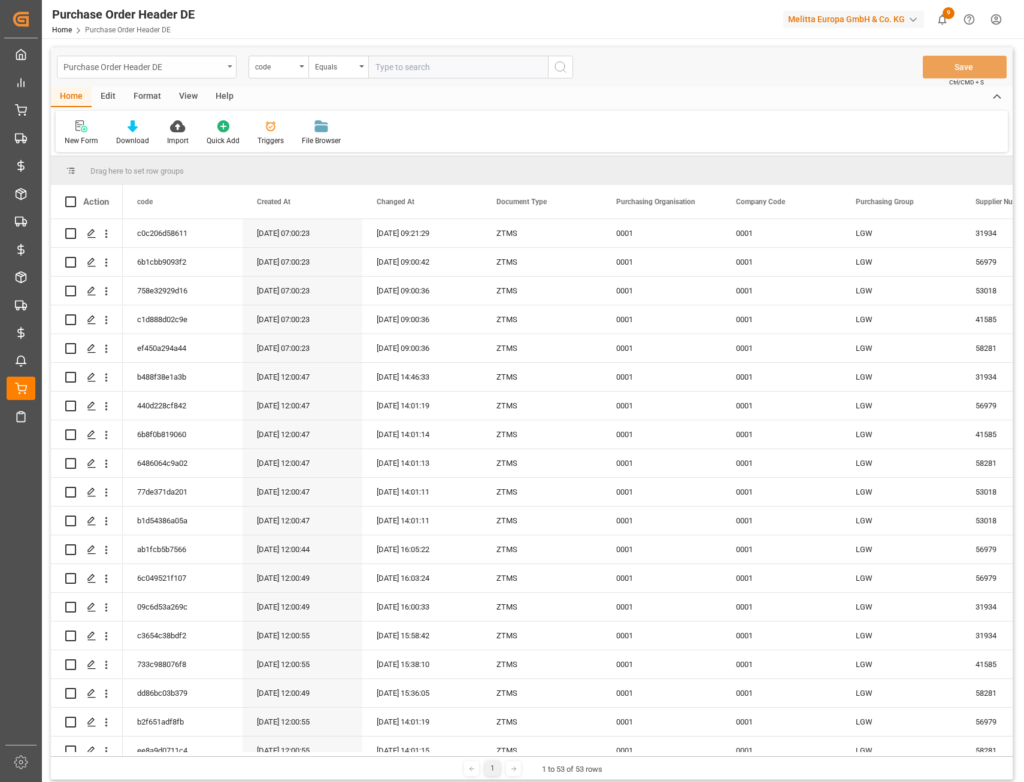
click at [180, 66] on div "Purchase Order Header DE" at bounding box center [143, 66] width 160 height 15
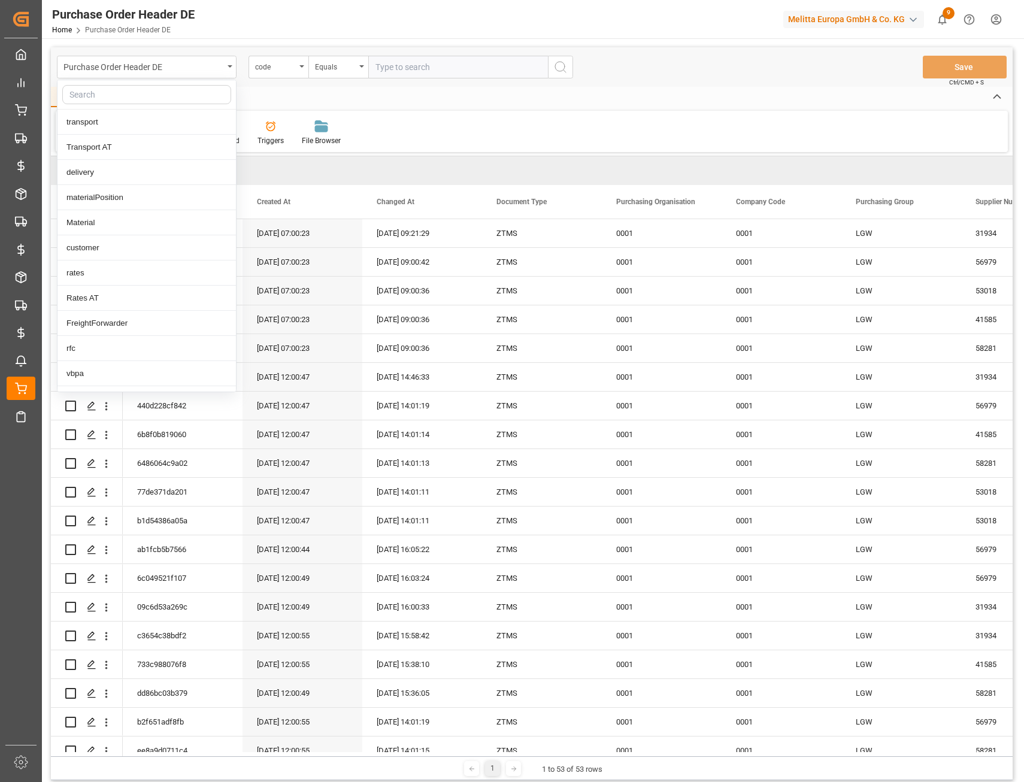
click at [147, 89] on input "text" at bounding box center [146, 94] width 169 height 19
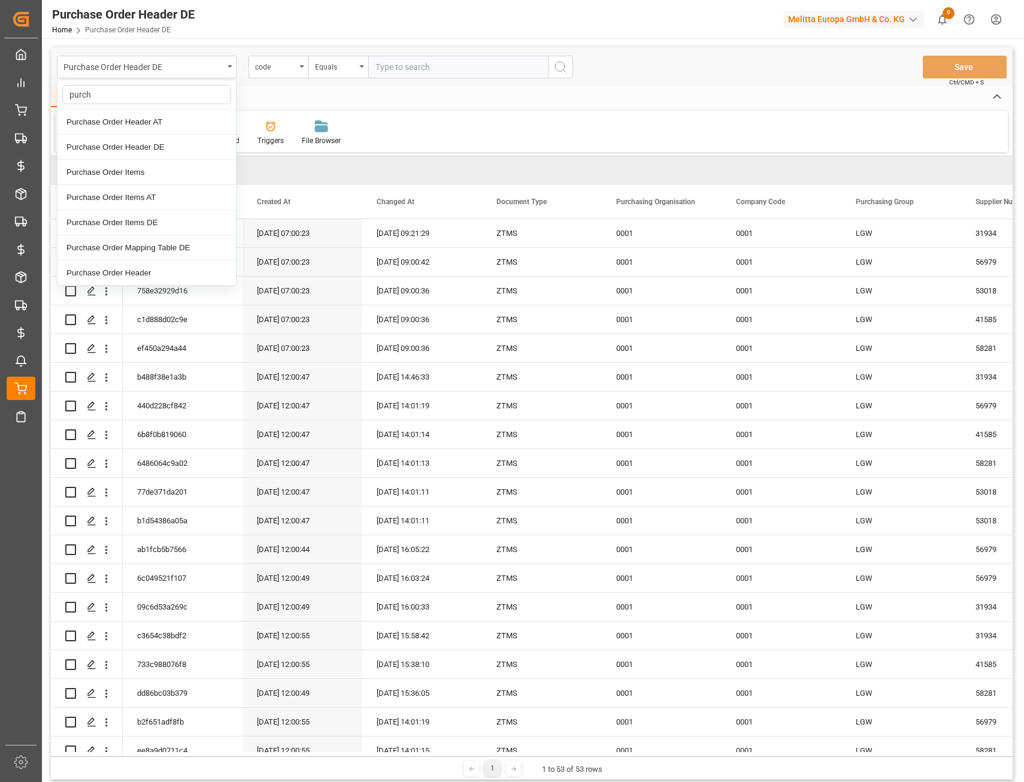
type input "purcha"
click at [136, 222] on div "Purchase Order Items DE" at bounding box center [146, 222] width 178 height 25
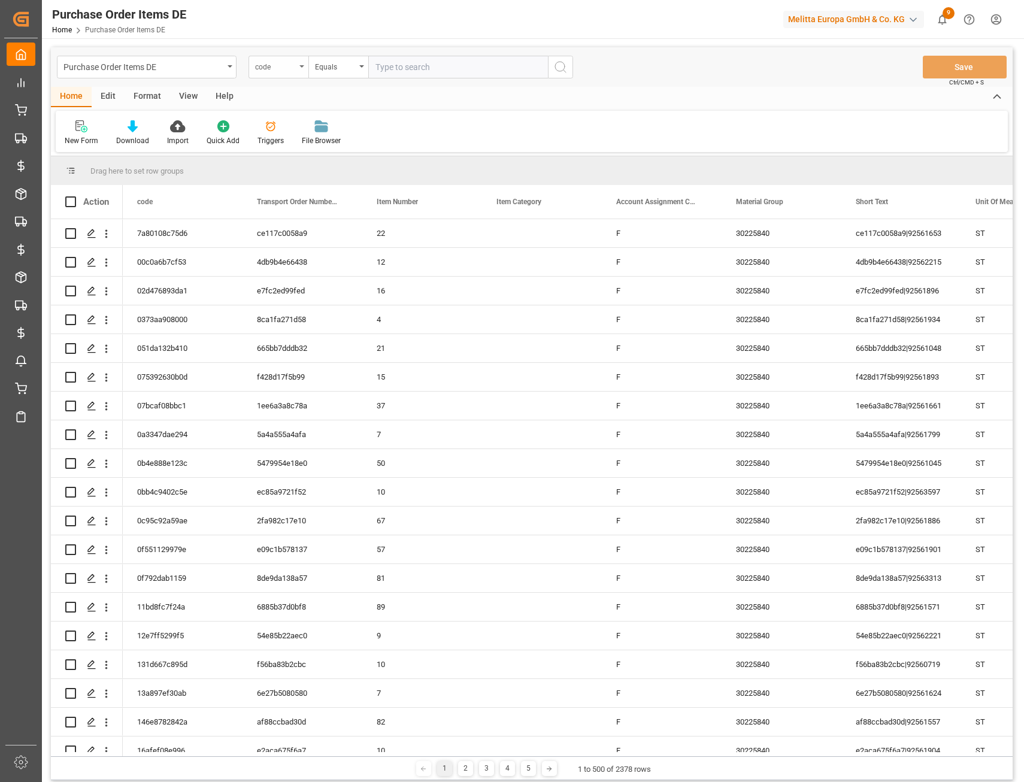
click at [264, 66] on div "code" at bounding box center [275, 66] width 41 height 14
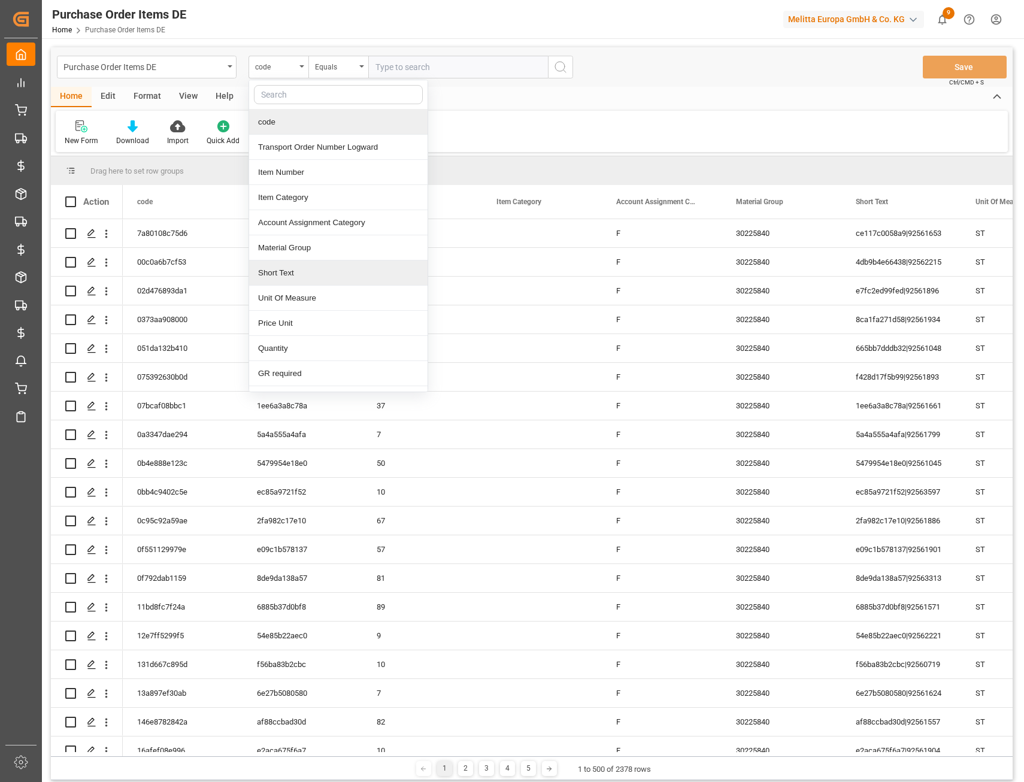
click at [292, 267] on div "Short Text" at bounding box center [338, 272] width 178 height 25
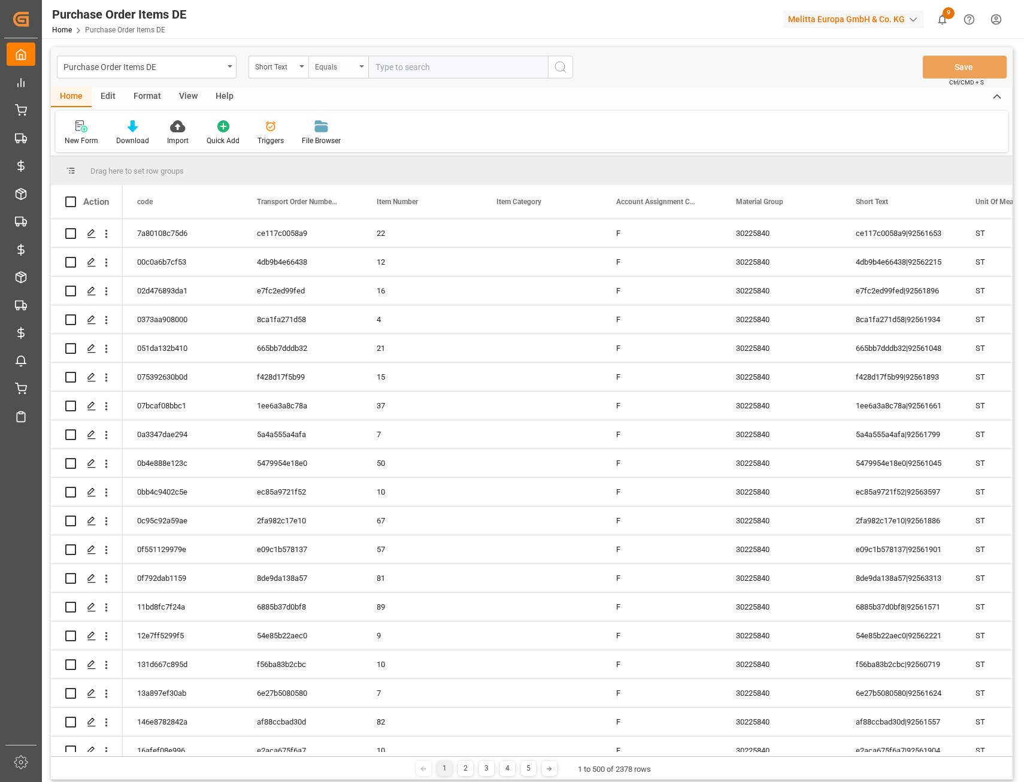
click at [330, 66] on div "Equals" at bounding box center [335, 66] width 41 height 14
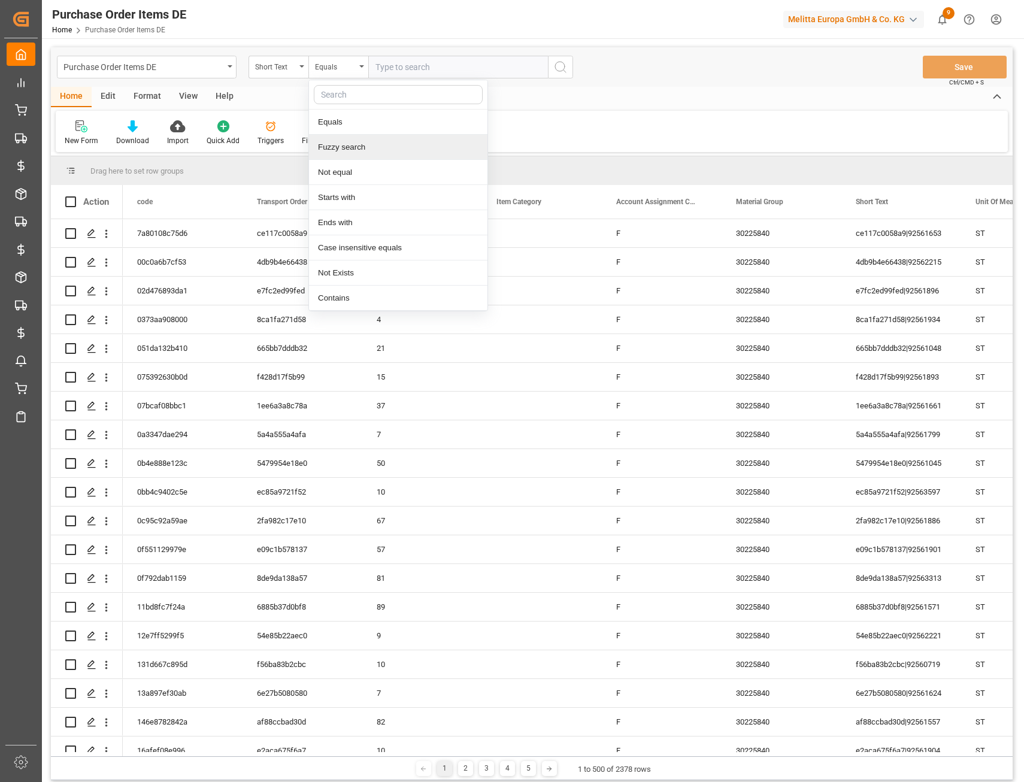
click at [348, 146] on div "Fuzzy search" at bounding box center [398, 147] width 178 height 25
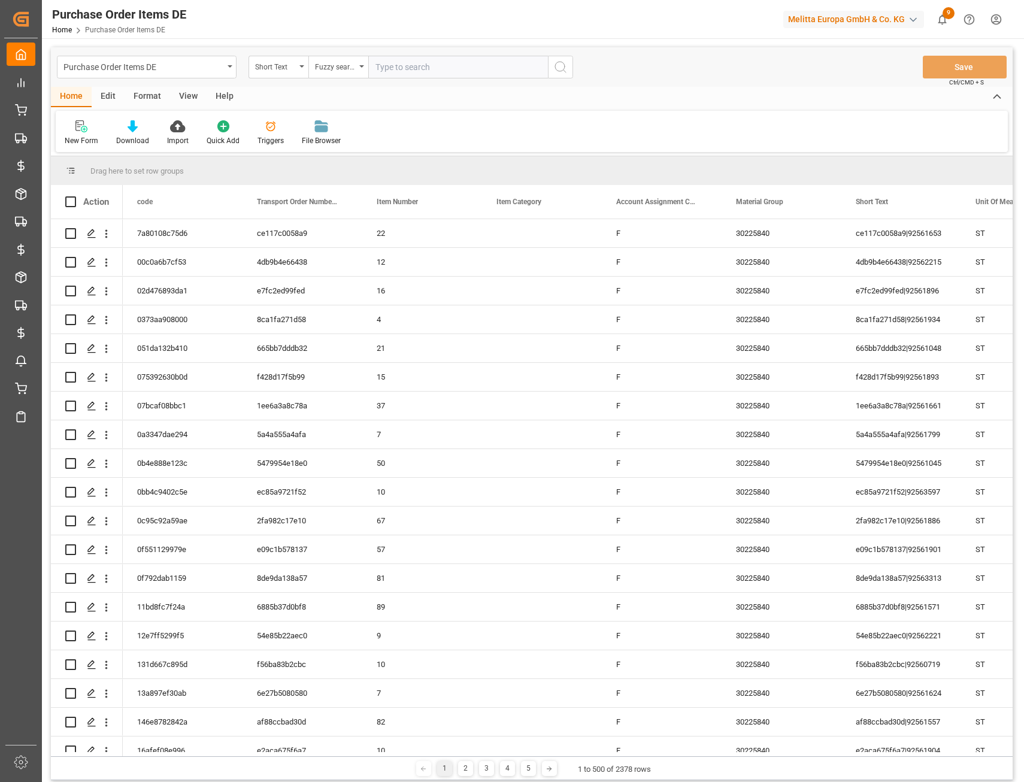
click at [398, 63] on input "text" at bounding box center [458, 67] width 180 height 23
paste input "de838ce93680"
type input "de838ce93680"
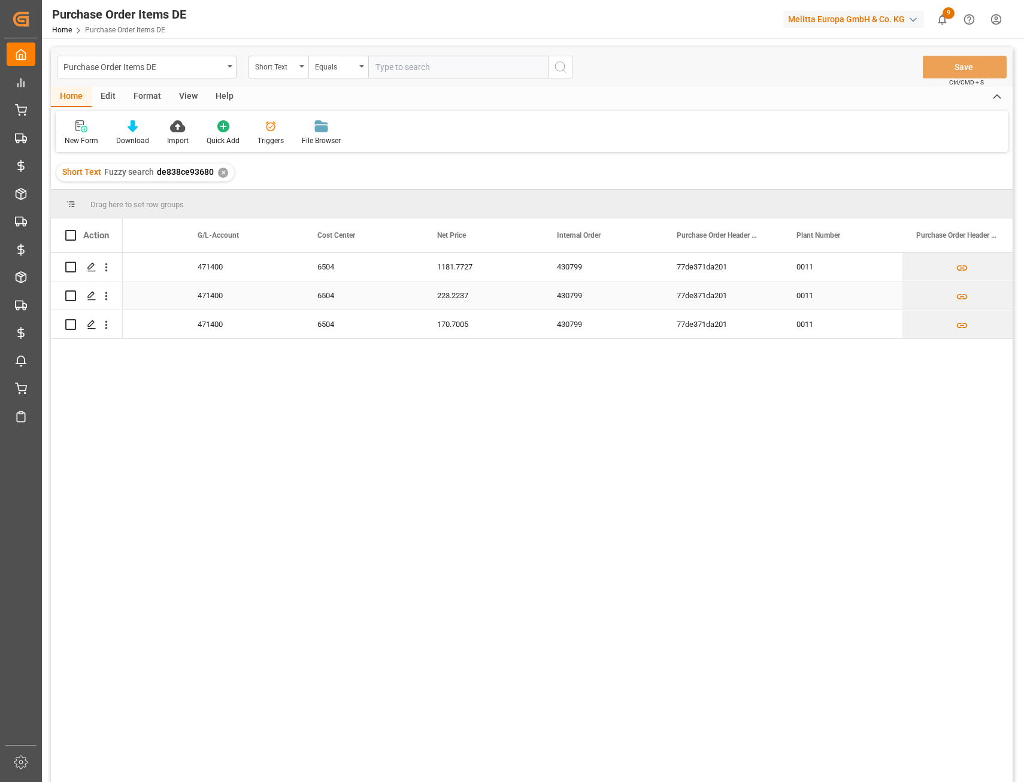
scroll to position [0, 1497]
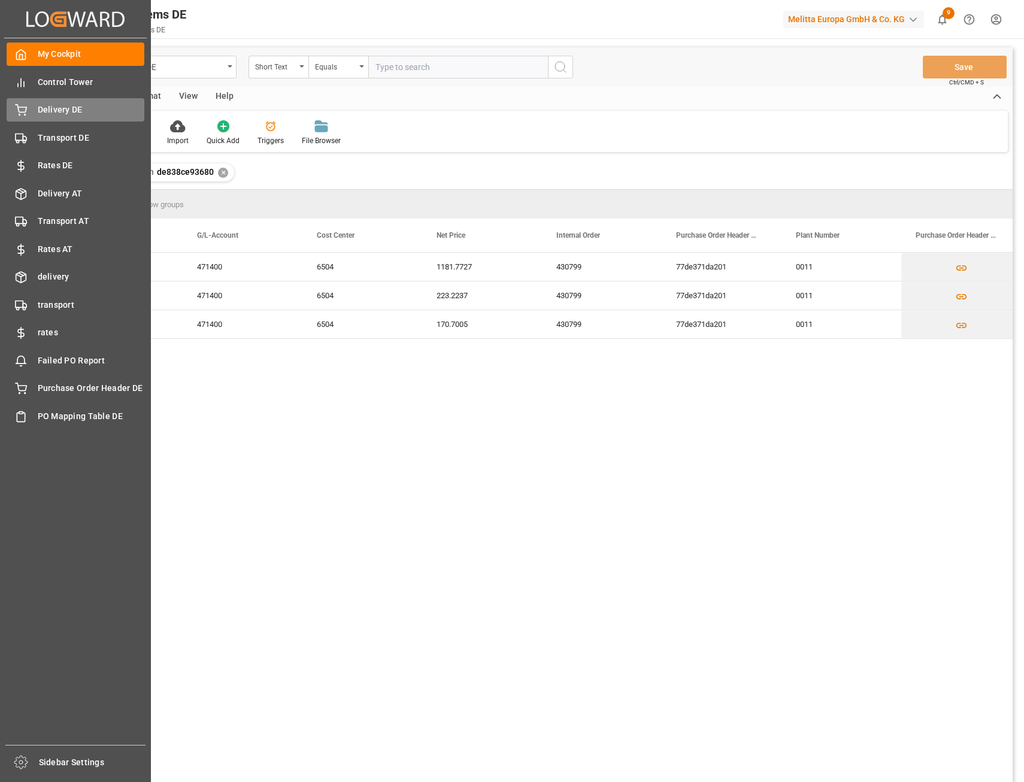
click at [67, 106] on span "Delivery DE" at bounding box center [91, 110] width 107 height 13
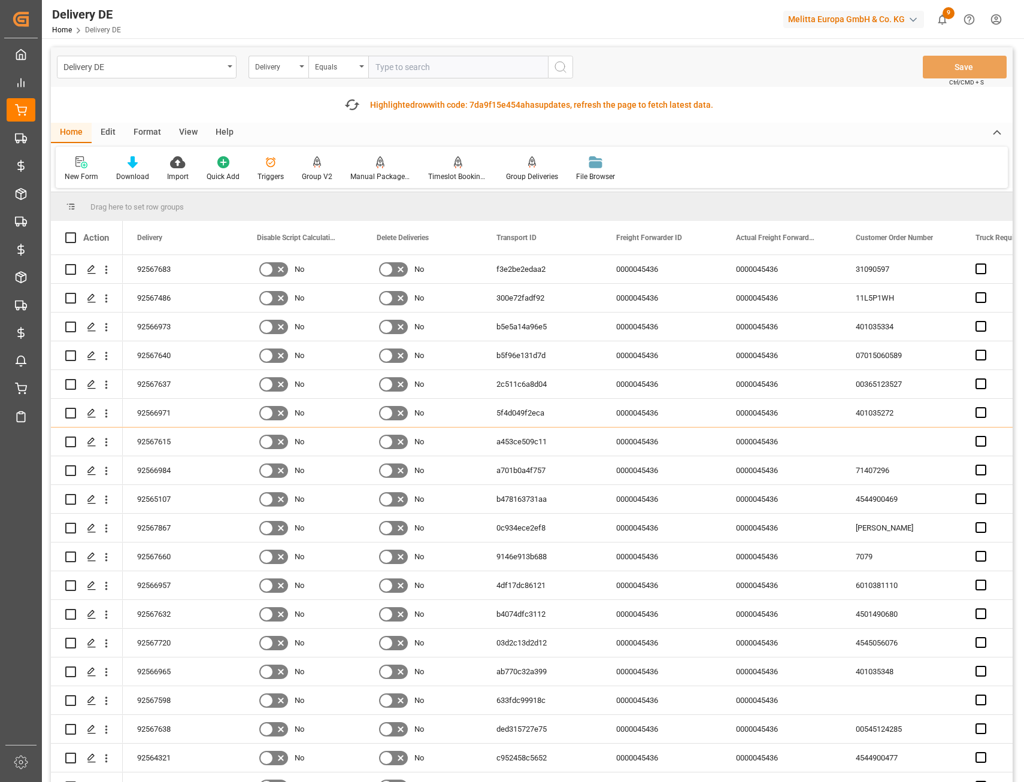
click at [183, 123] on div "View" at bounding box center [188, 133] width 37 height 20
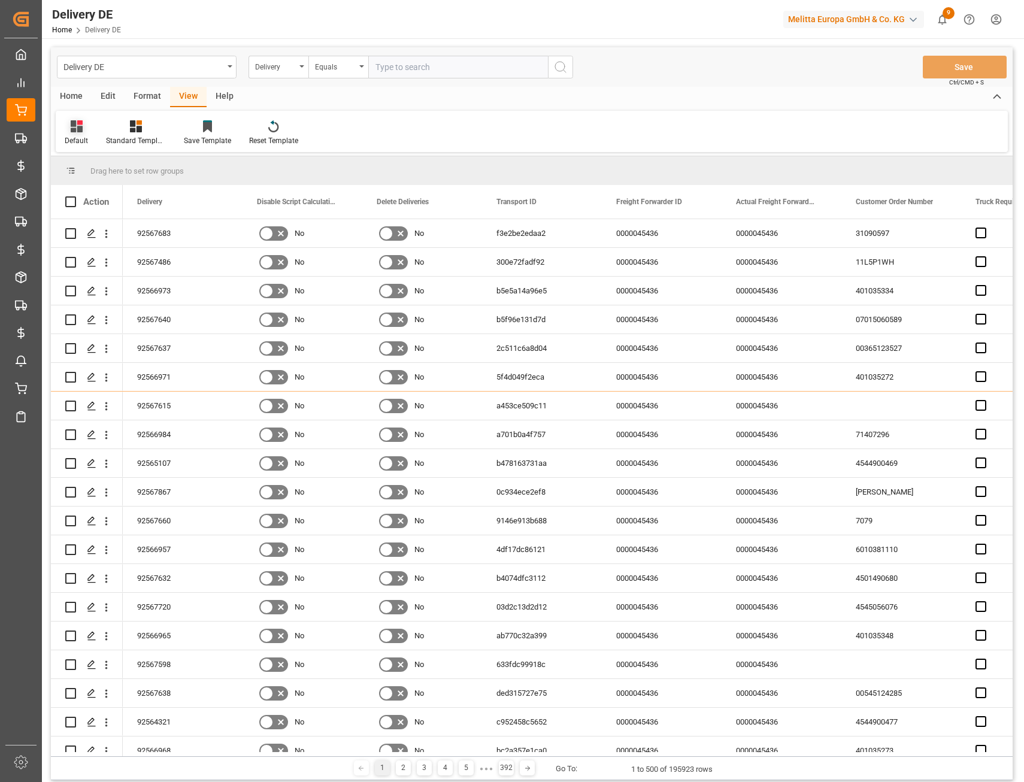
click at [63, 135] on div "Default" at bounding box center [76, 133] width 41 height 26
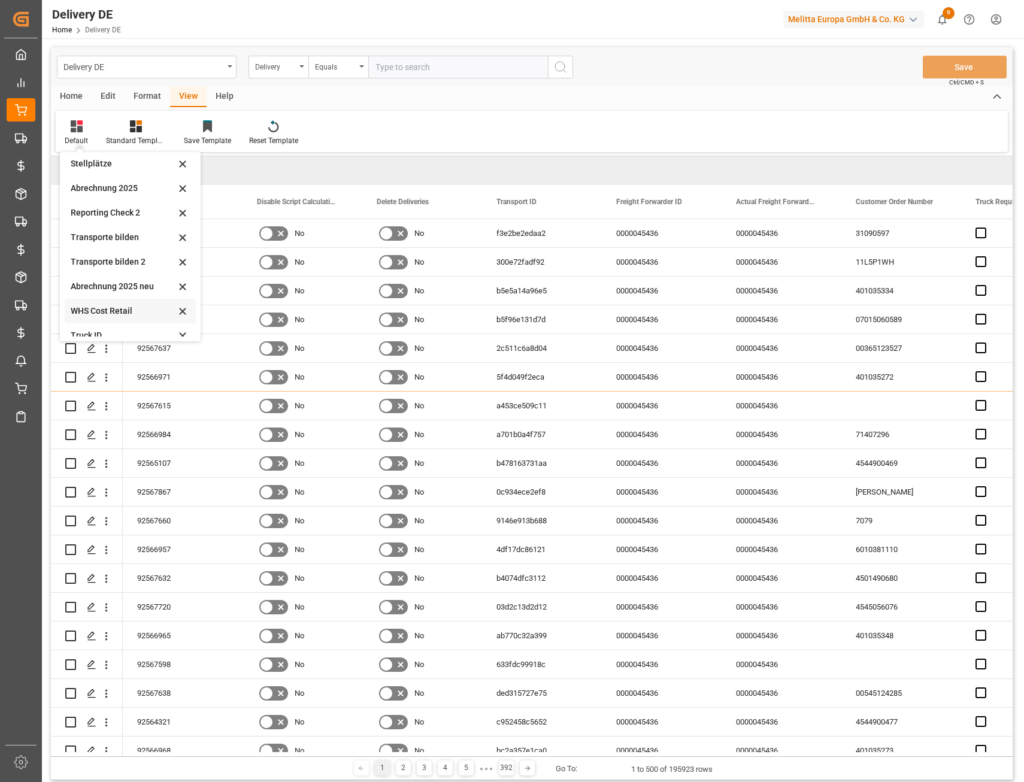
scroll to position [581, 0]
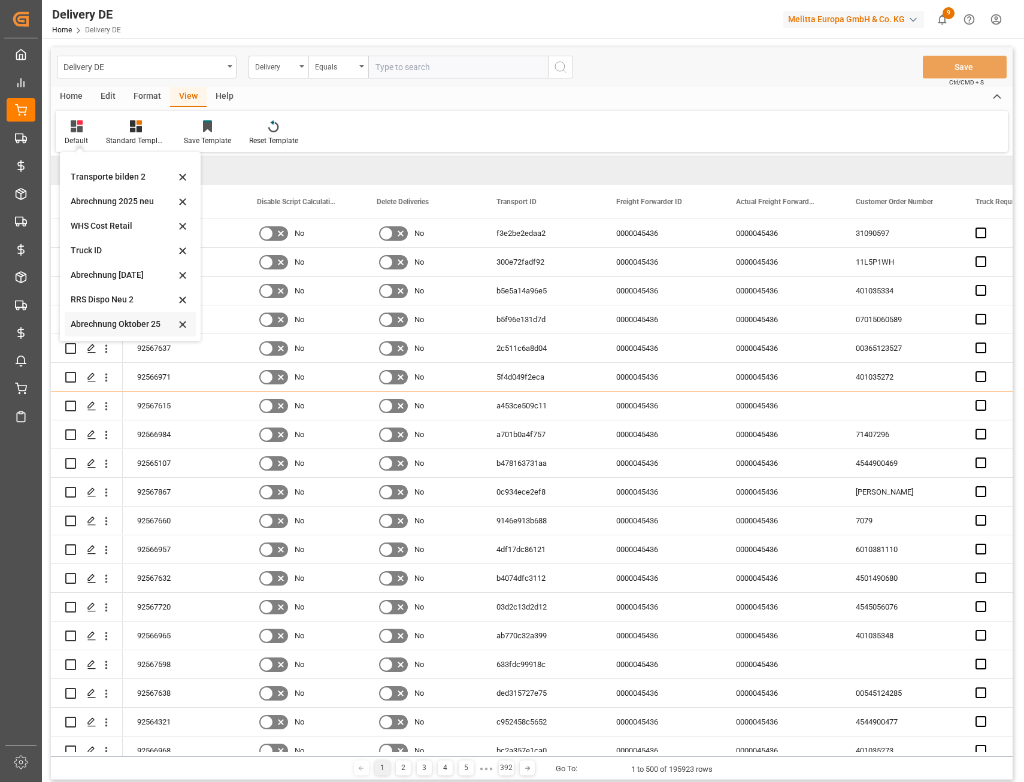
click at [123, 326] on div "Abrechnung Oktober 25" at bounding box center [123, 324] width 105 height 13
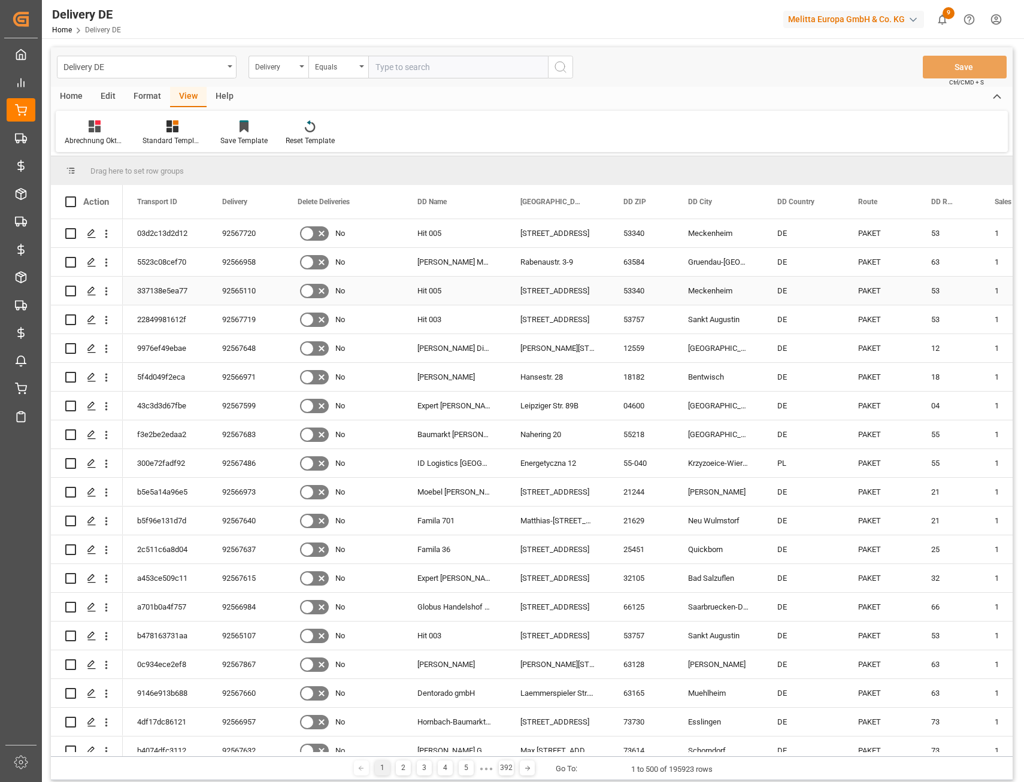
scroll to position [0, 1736]
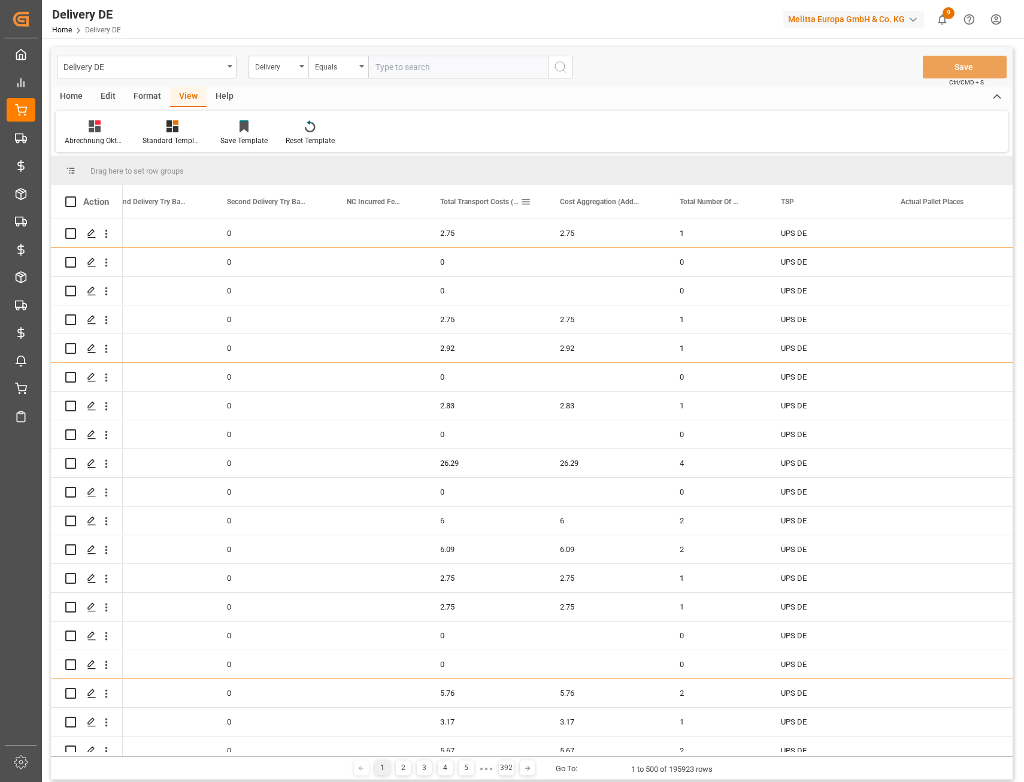
click at [524, 202] on span at bounding box center [525, 201] width 11 height 11
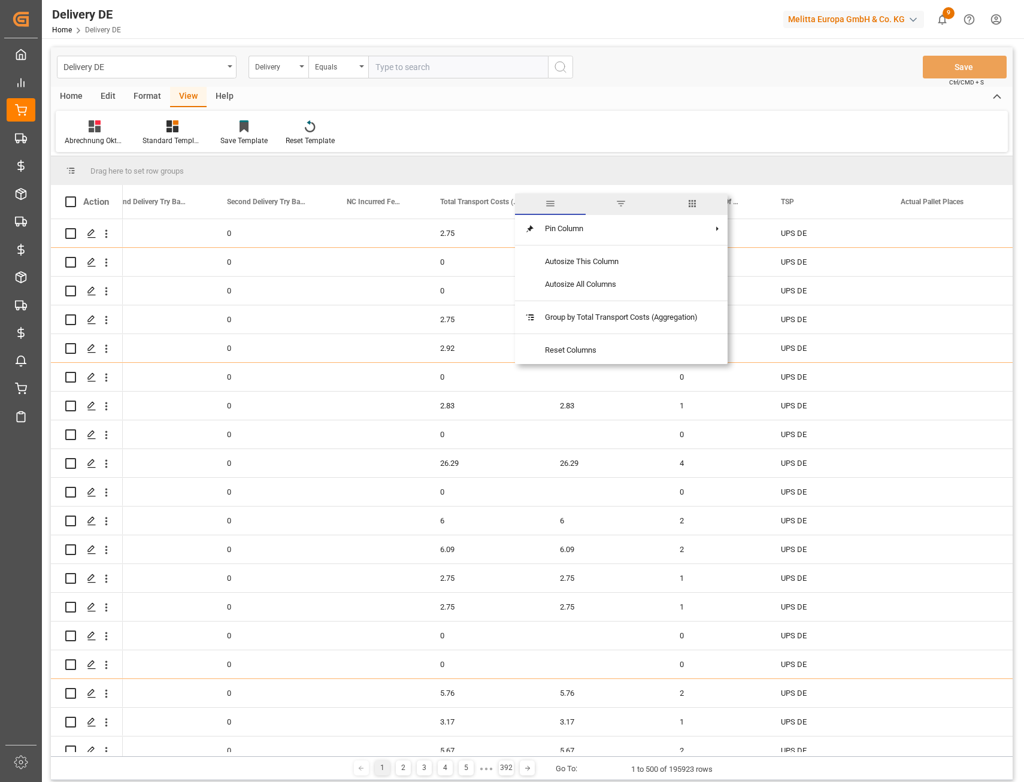
click at [702, 206] on span "columns" at bounding box center [692, 204] width 71 height 22
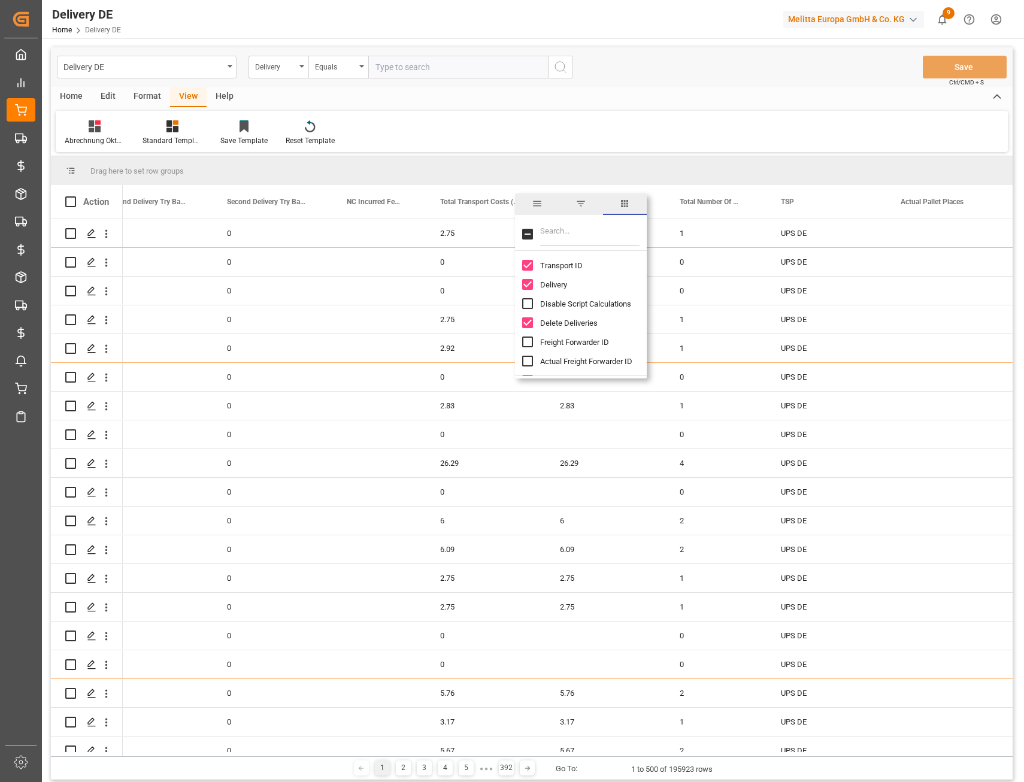
click at [584, 234] on input "Filter Columns Input" at bounding box center [589, 234] width 99 height 24
type input "cost"
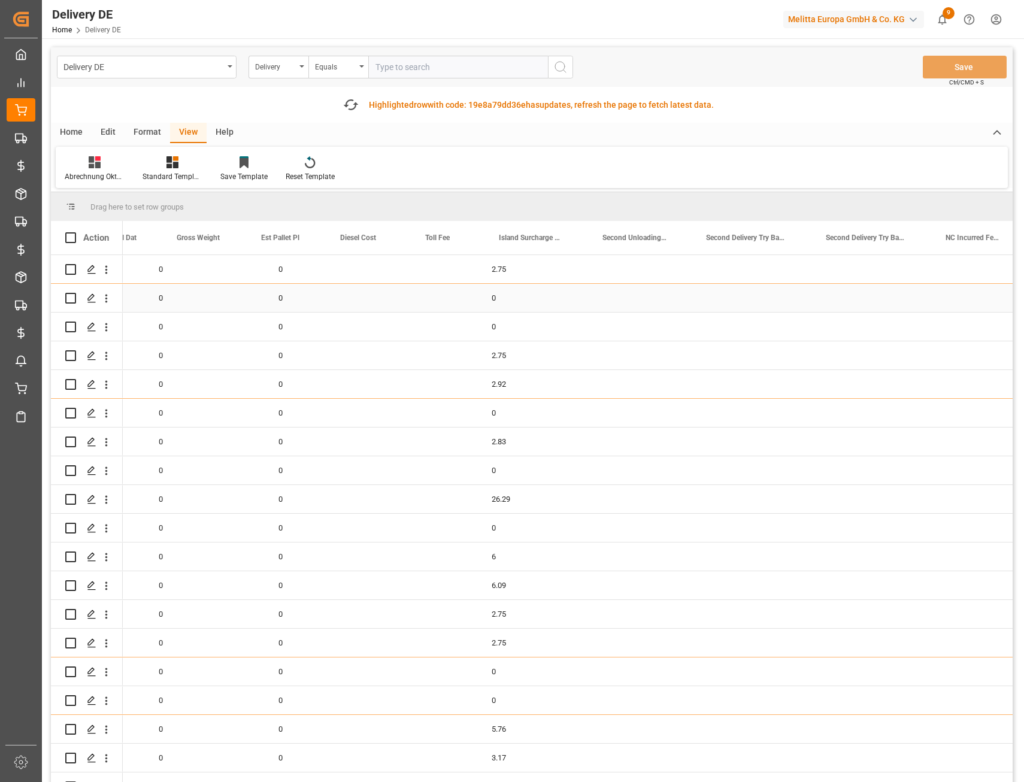
scroll to position [0, 1138]
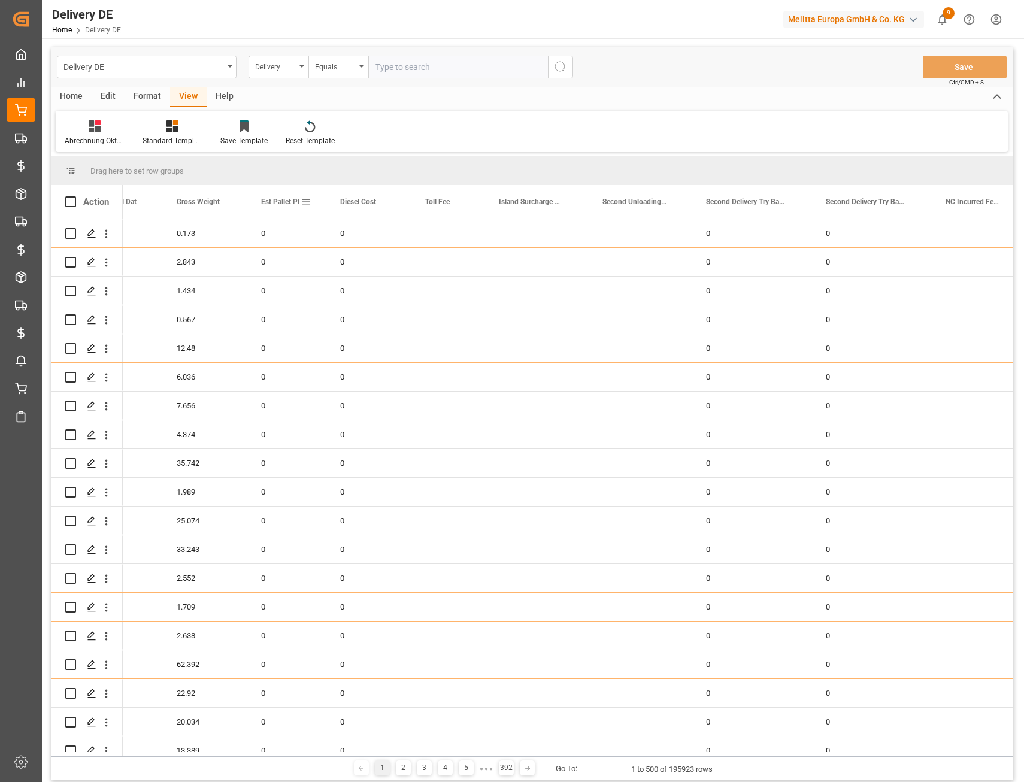
click at [308, 202] on span at bounding box center [306, 201] width 11 height 11
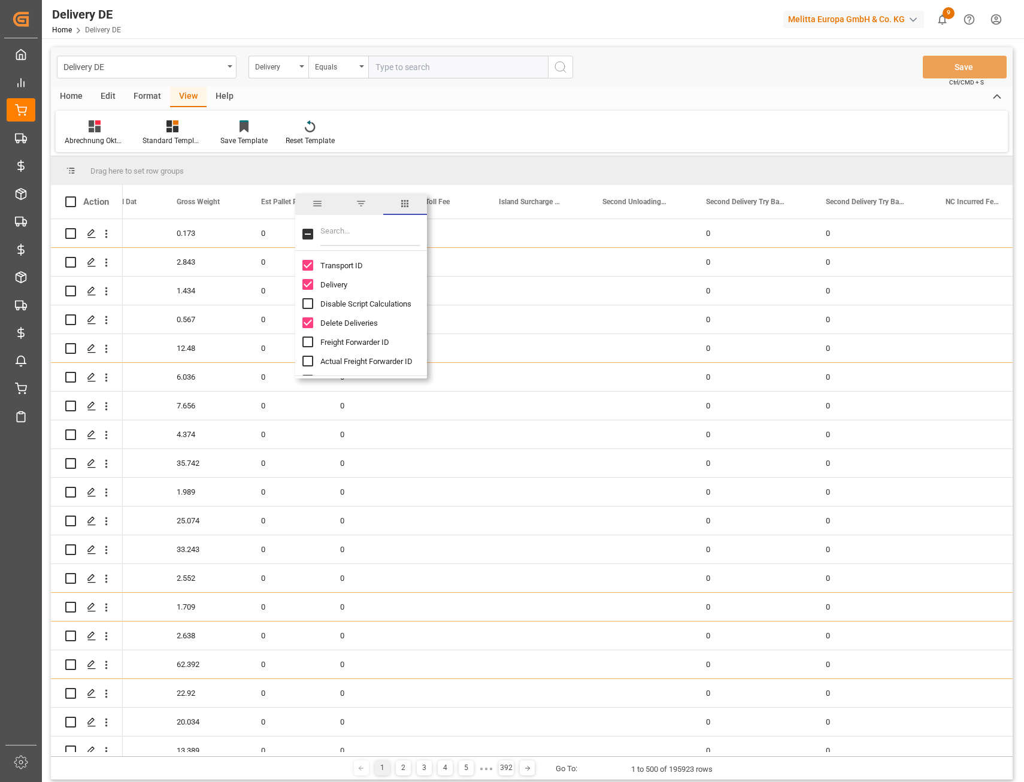
click at [347, 228] on input "Filter Columns Input" at bounding box center [369, 234] width 99 height 24
type input "cost"
click at [307, 263] on input "Transport Cost (only freight shipping) column toggle visibility (hidden)" at bounding box center [307, 265] width 11 height 11
checkbox input "true"
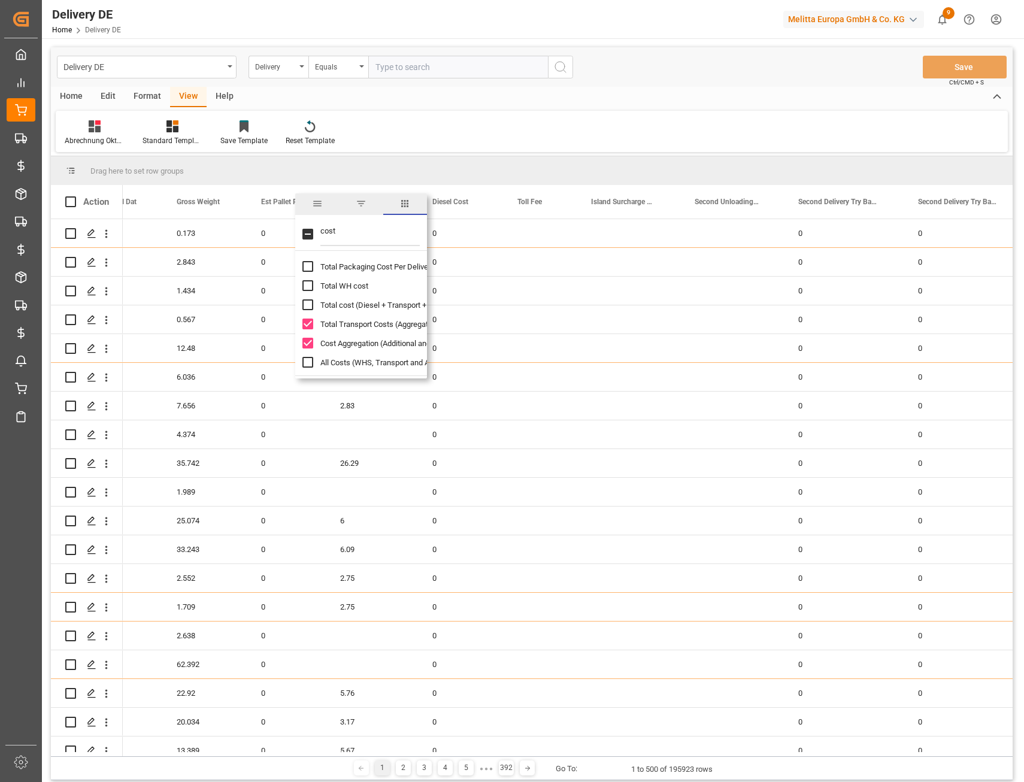
scroll to position [192, 0]
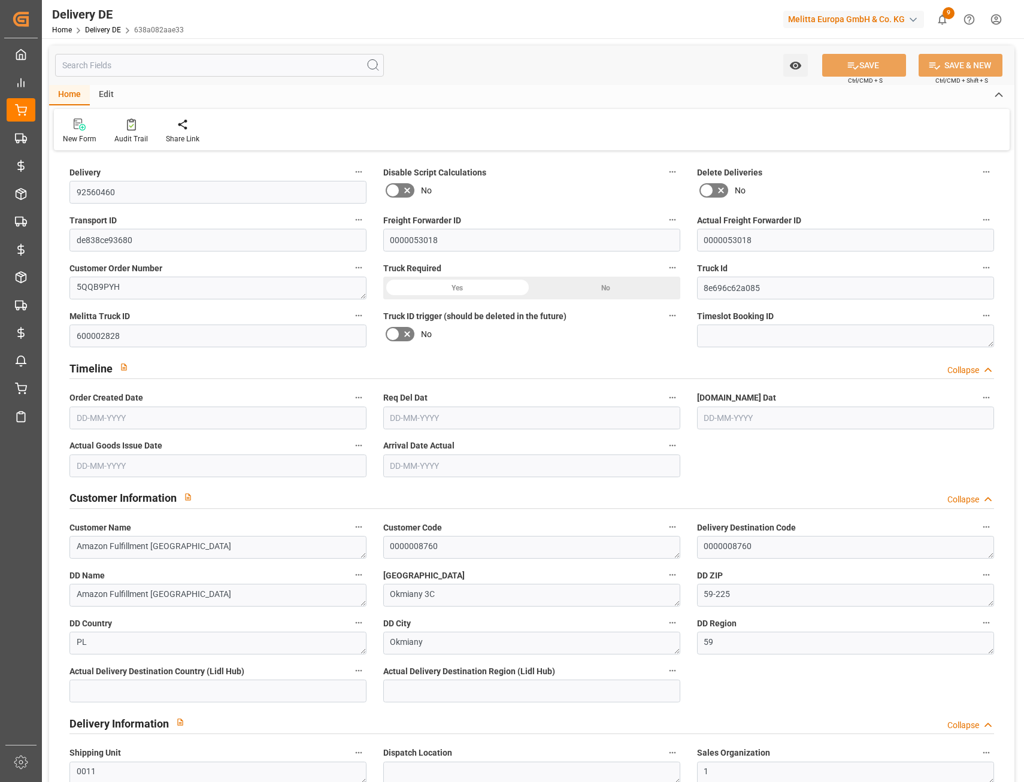
type input "8"
type input "4"
type input "4.25"
type input "388.566"
type input "690.07"
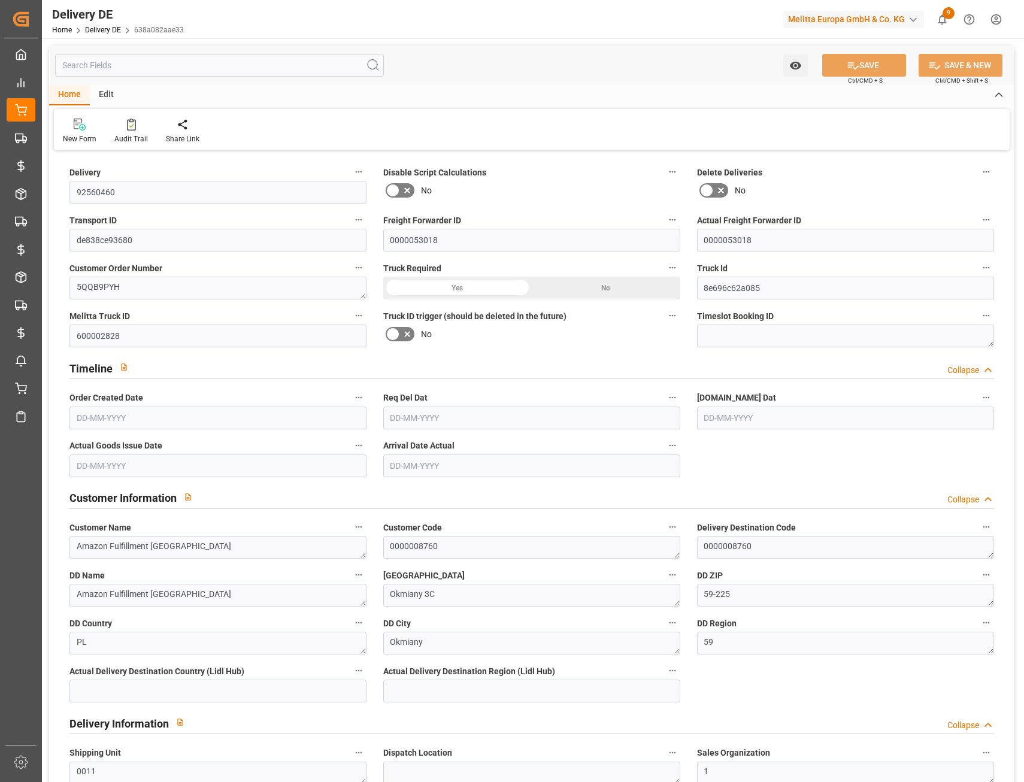
type input "7177.74"
type input "223.2237"
type input "[DATE]"
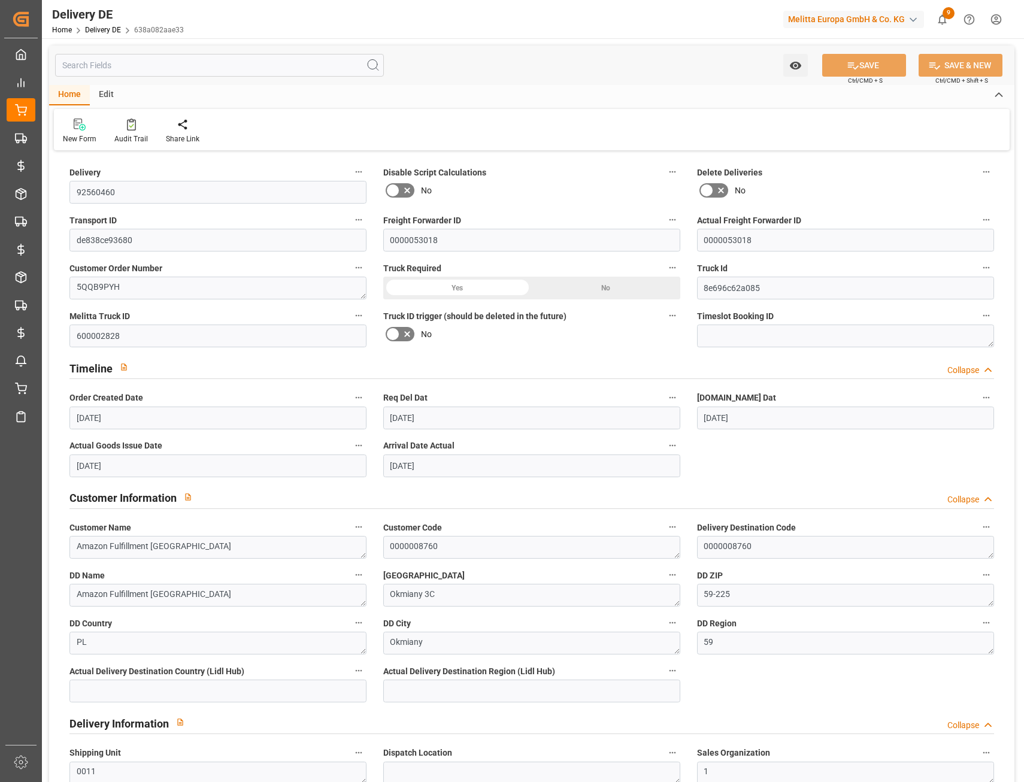
type input "[DATE]"
click at [89, 68] on input "text" at bounding box center [219, 65] width 329 height 23
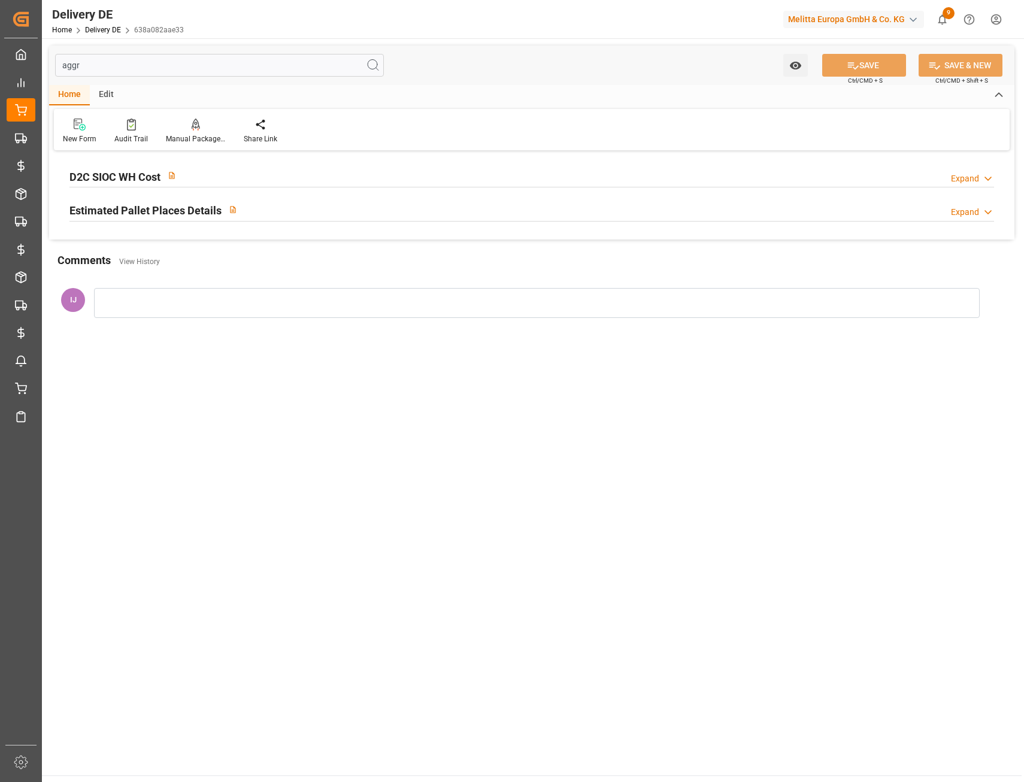
type input "aggr"
click at [100, 205] on h2 "Estimated Pallet Places Details" at bounding box center [145, 210] width 152 height 16
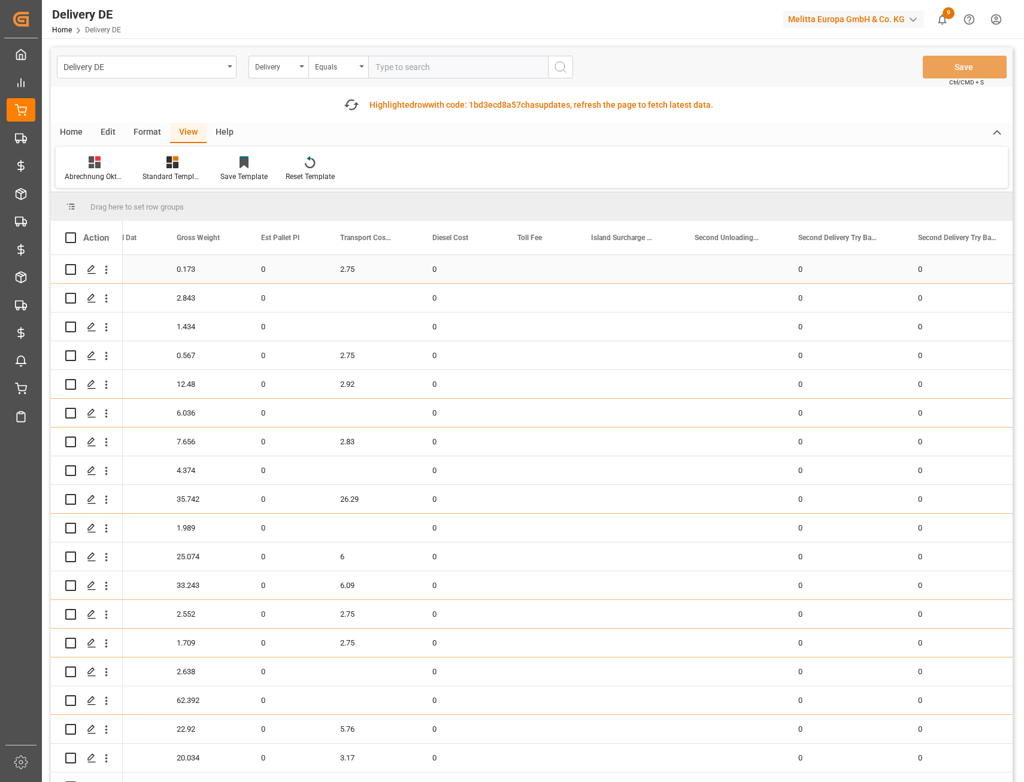
scroll to position [0, 1138]
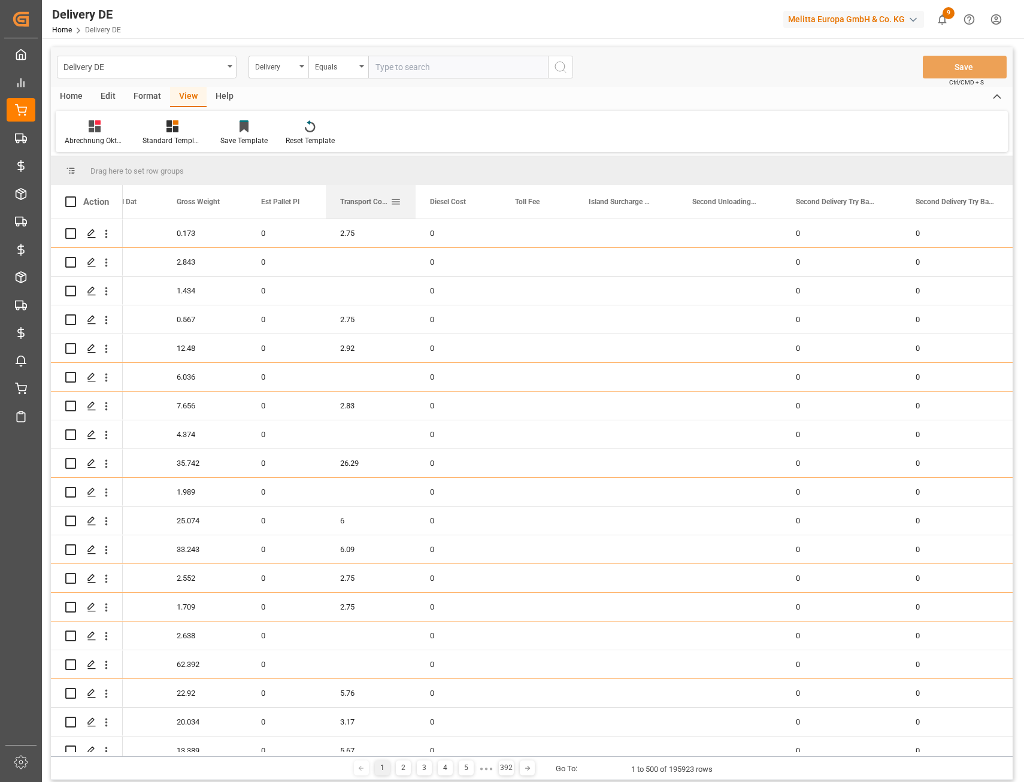
drag, startPoint x: 417, startPoint y: 207, endPoint x: 518, endPoint y: 278, distance: 123.6
click at [413, 211] on div at bounding box center [415, 202] width 5 height 34
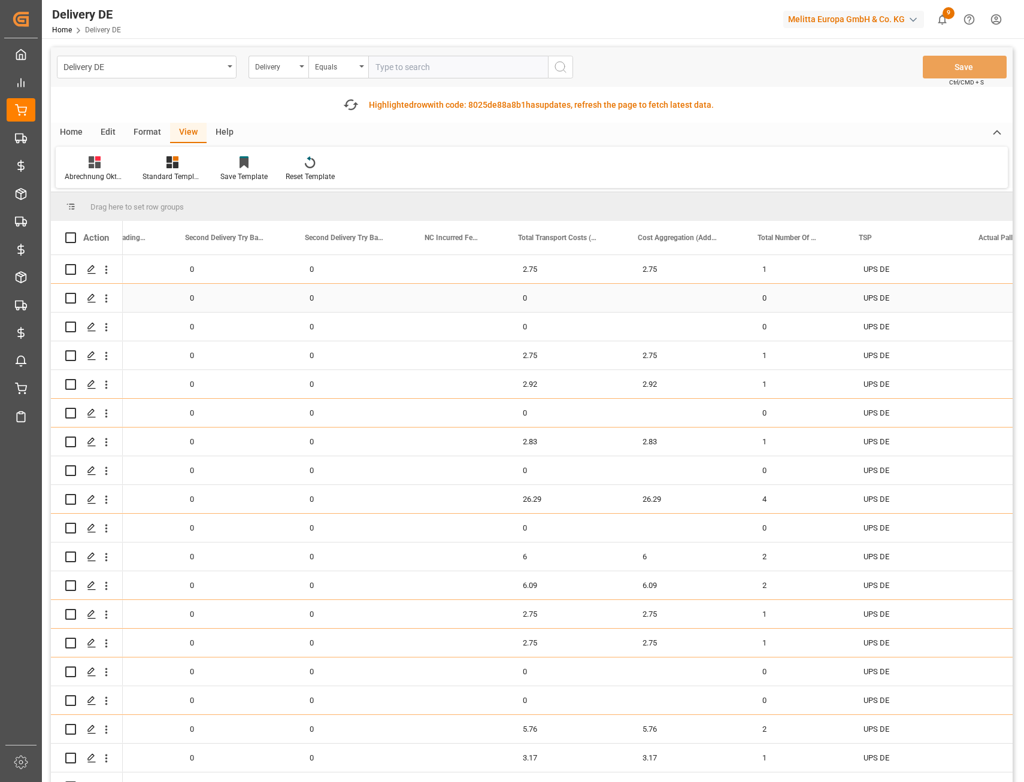
scroll to position [0, 1856]
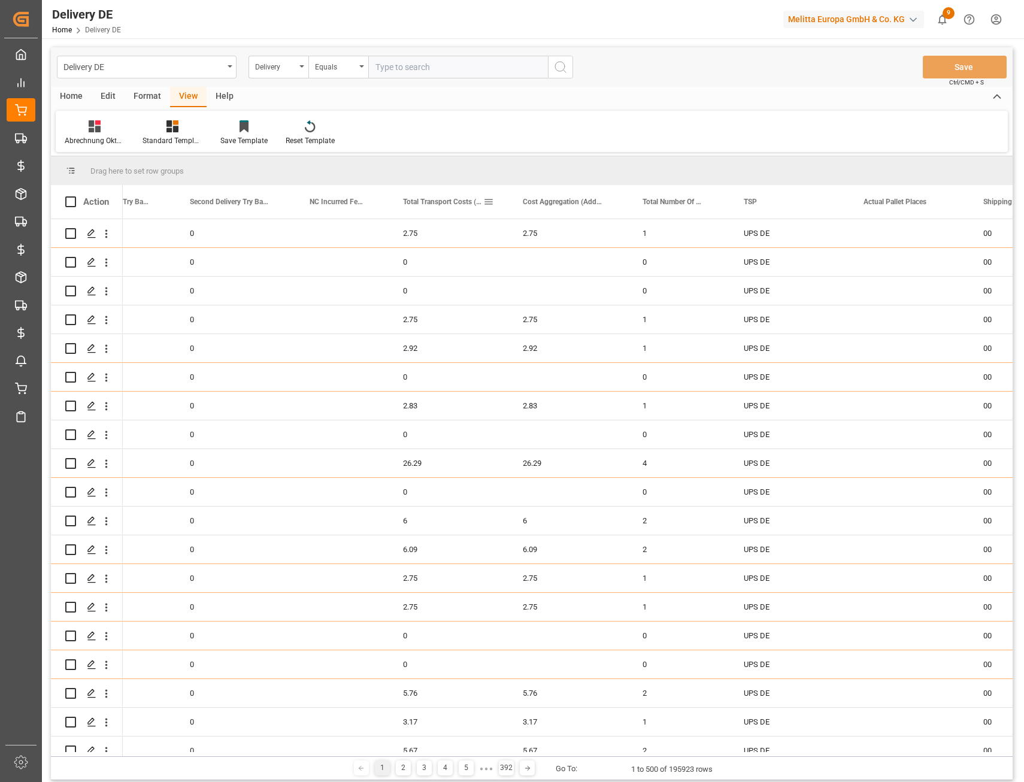
click at [488, 202] on span at bounding box center [488, 201] width 11 height 11
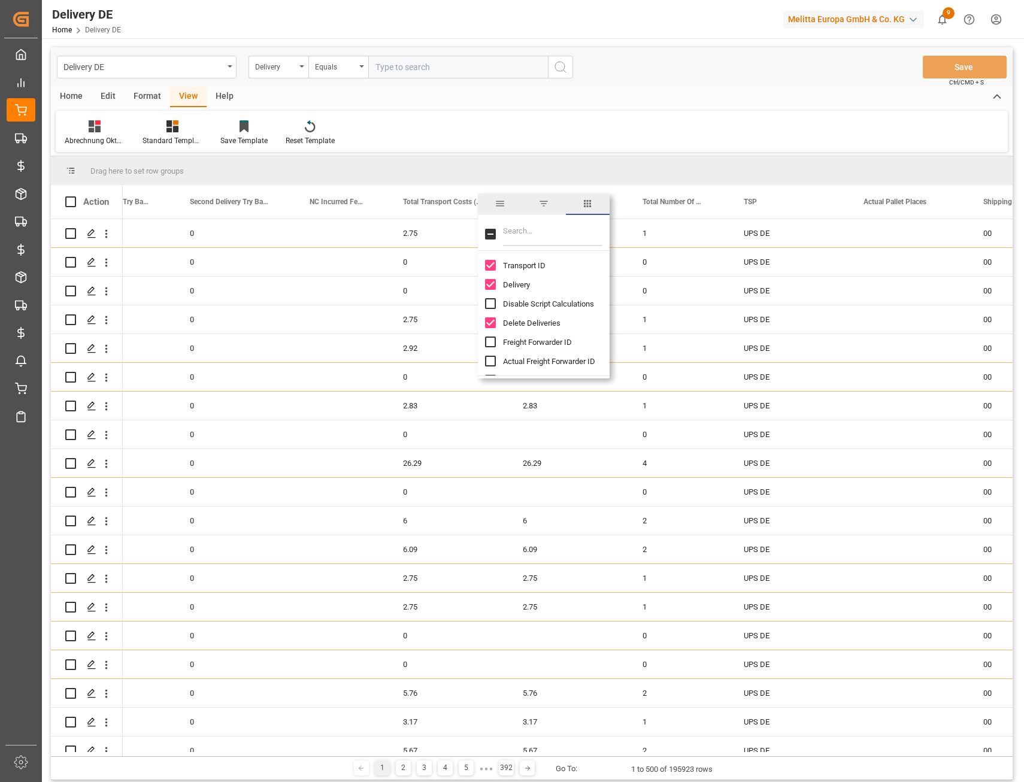
click at [517, 230] on input "Filter Columns Input" at bounding box center [552, 234] width 99 height 24
type input "total"
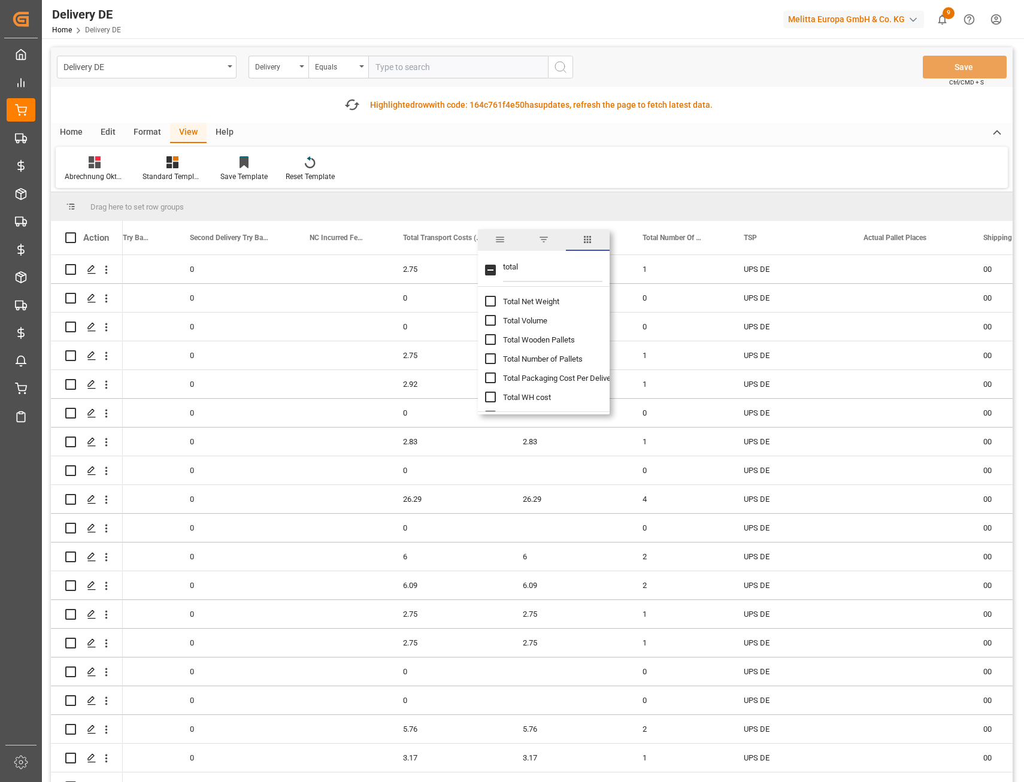
drag, startPoint x: 521, startPoint y: 233, endPoint x: 509, endPoint y: 201, distance: 34.5
click at [521, 233] on span "general" at bounding box center [500, 240] width 44 height 22
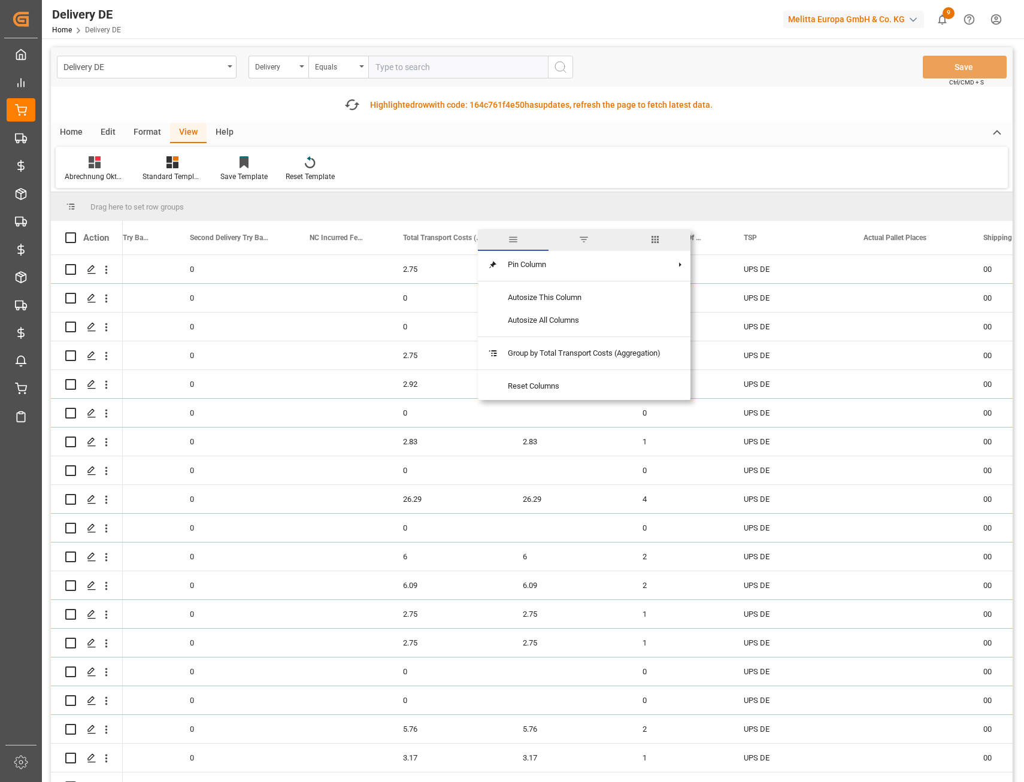
click at [509, 176] on div "Abrechnung Oktober 25 Standard Templates Save Template Reset Template" at bounding box center [532, 167] width 952 height 41
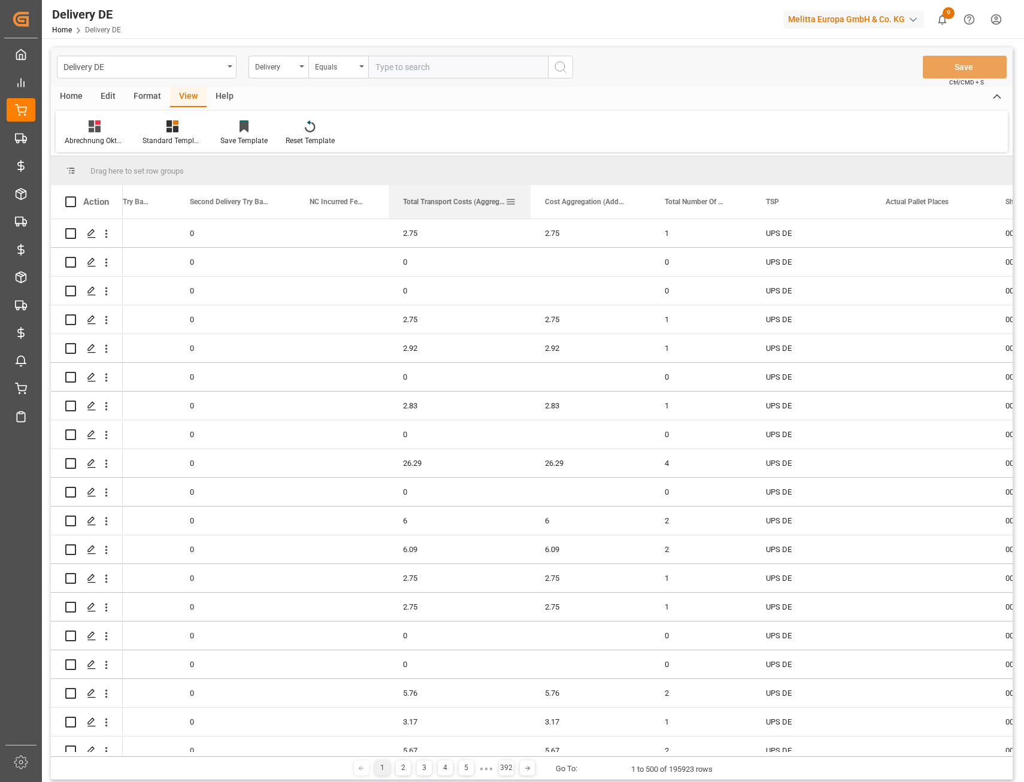
click at [528, 210] on div at bounding box center [530, 202] width 5 height 34
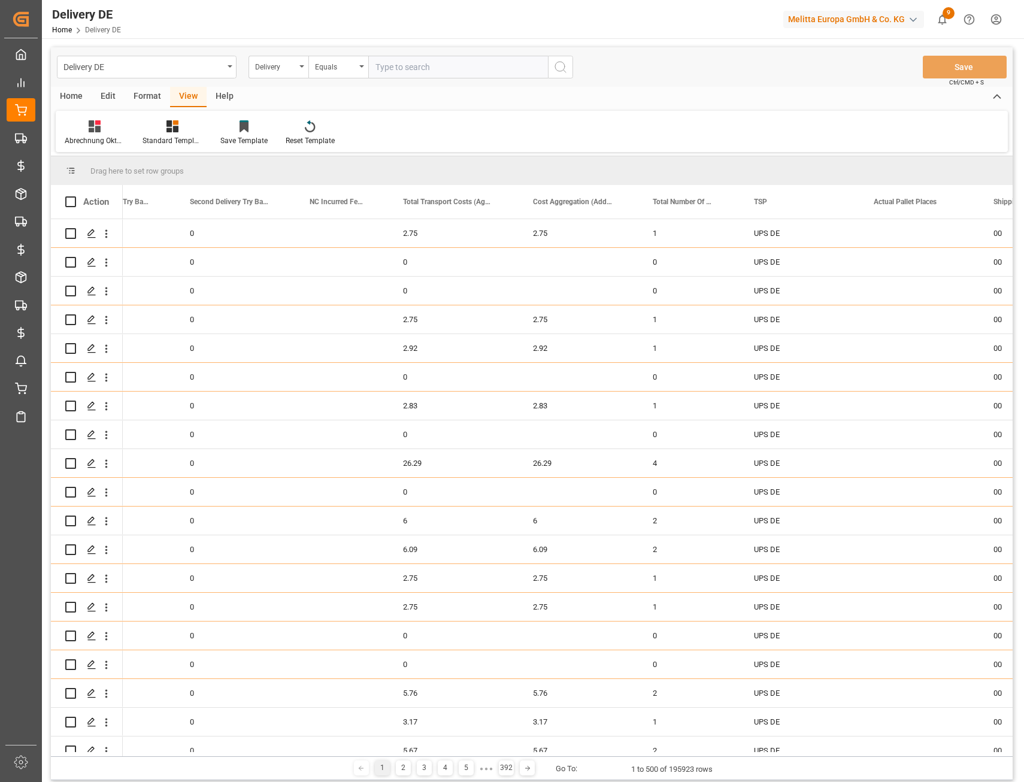
click at [501, 202] on span at bounding box center [498, 201] width 11 height 11
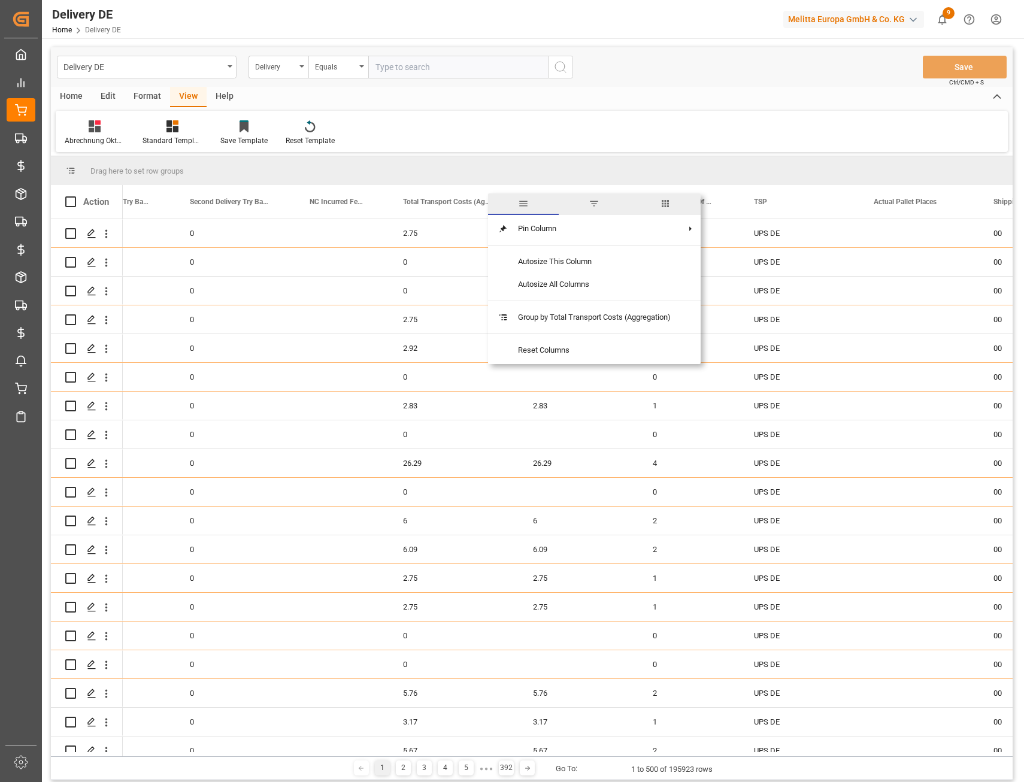
click at [664, 208] on span "columns" at bounding box center [665, 203] width 11 height 11
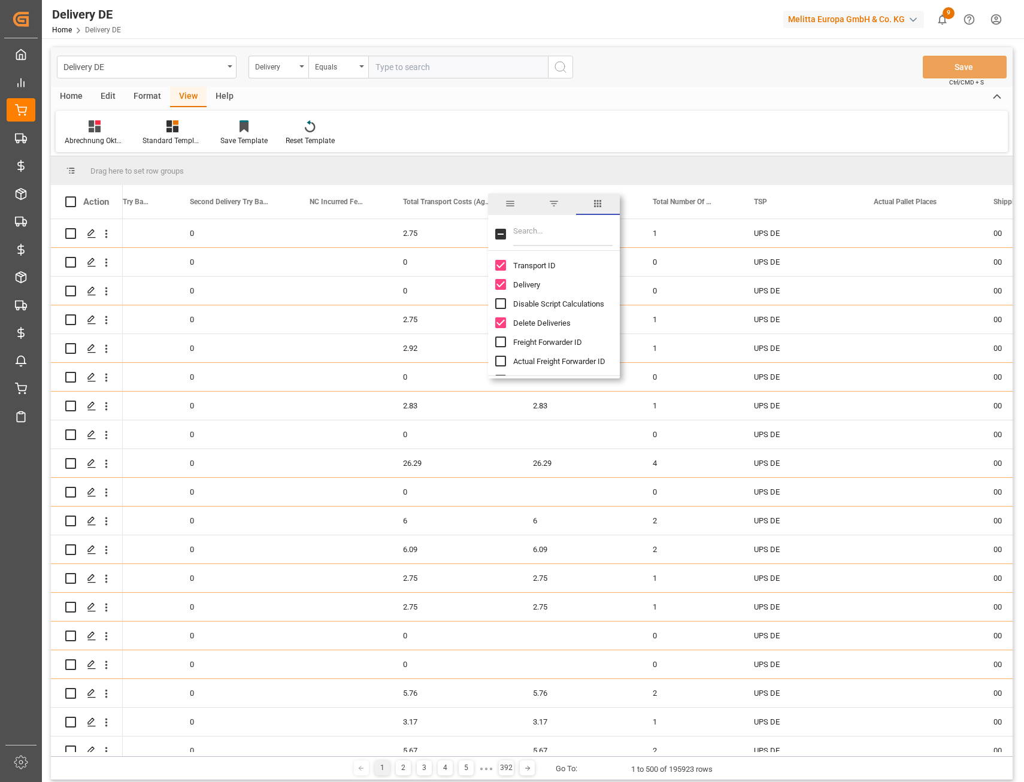
click at [542, 227] on input "Filter Columns Input" at bounding box center [562, 234] width 99 height 24
type input "aggre"
checkbox input "true"
type input "aggre"
click at [501, 262] on input "Total Transport Costs (Aggregation) column toggle visibility (visible)" at bounding box center [500, 265] width 11 height 11
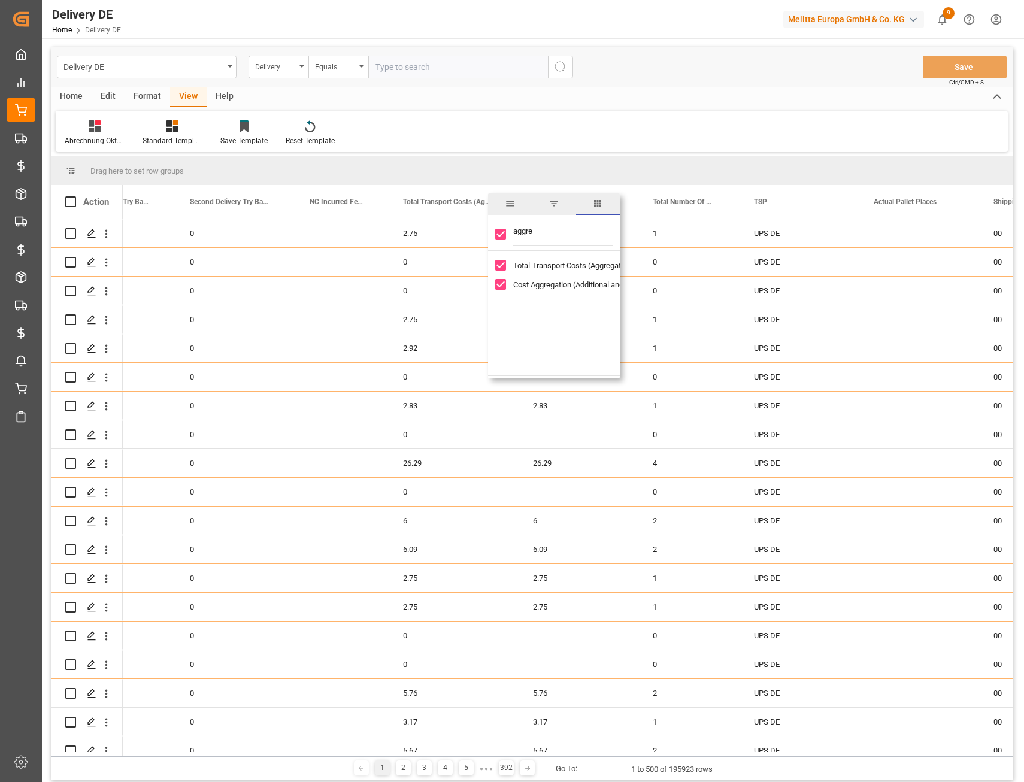
checkbox input "false"
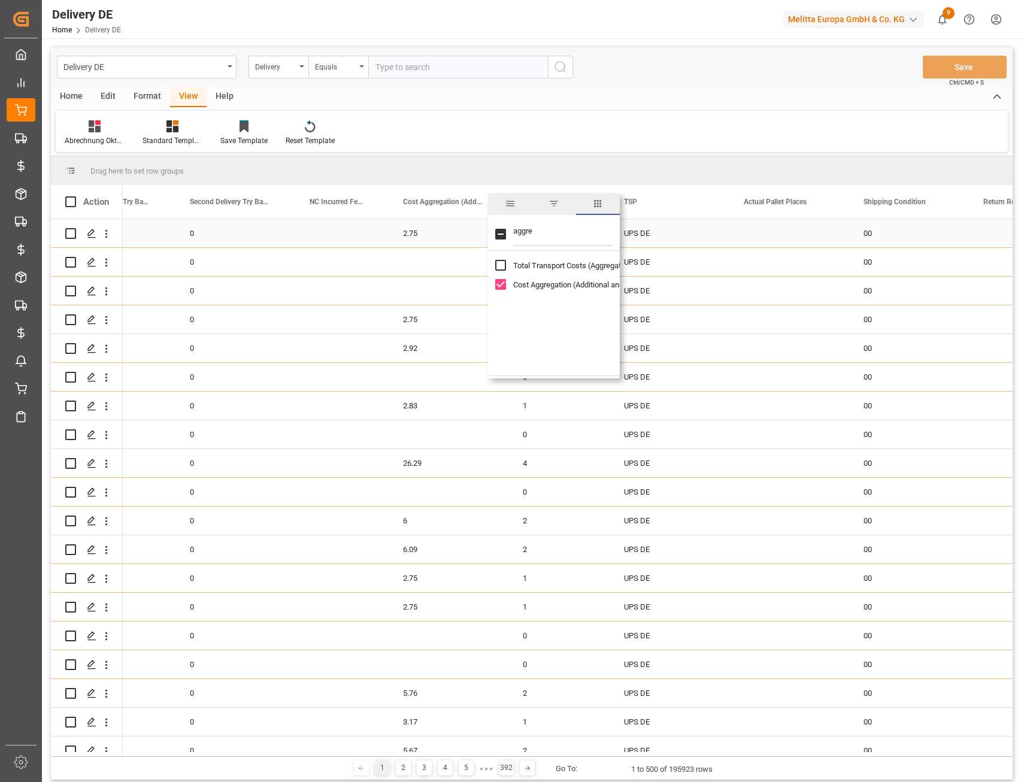
checkbox input "false"
click at [588, 145] on div "Abrechnung Oktober 25 Standard Templates Save Template Reset Template" at bounding box center [532, 131] width 952 height 41
click at [248, 130] on icon at bounding box center [243, 127] width 9 height 10
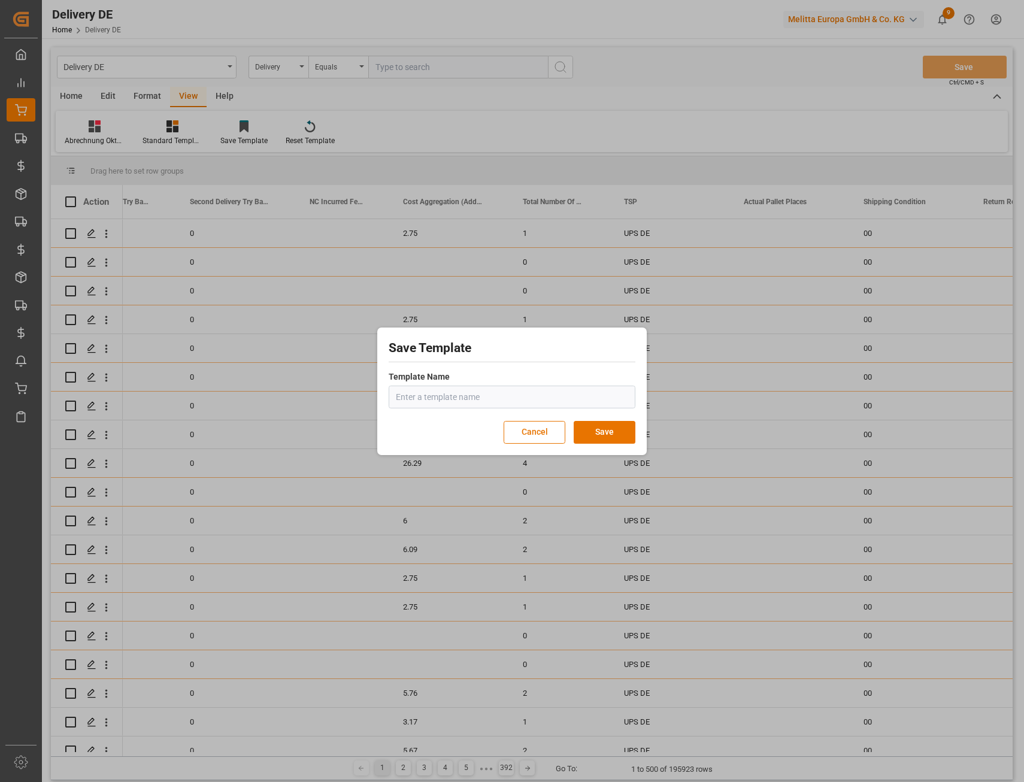
click at [438, 396] on input "text" at bounding box center [512, 397] width 247 height 23
type input "Abrechnung [DATE]"
click at [610, 426] on button "Save" at bounding box center [605, 432] width 62 height 23
